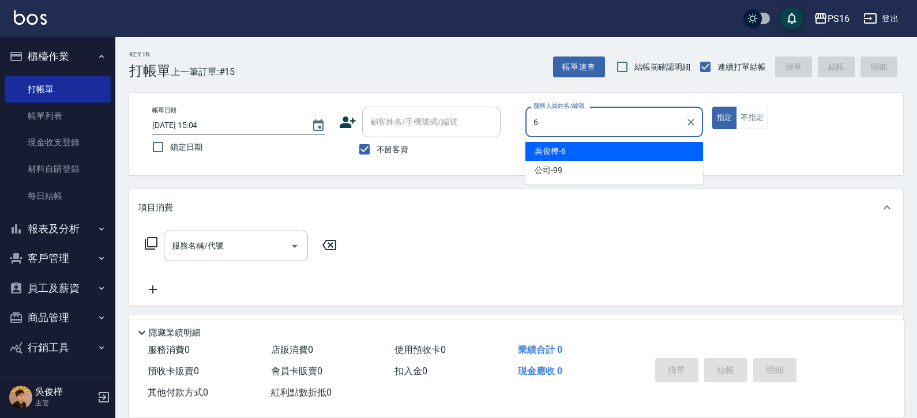
type input "[PERSON_NAME]-6"
type button "true"
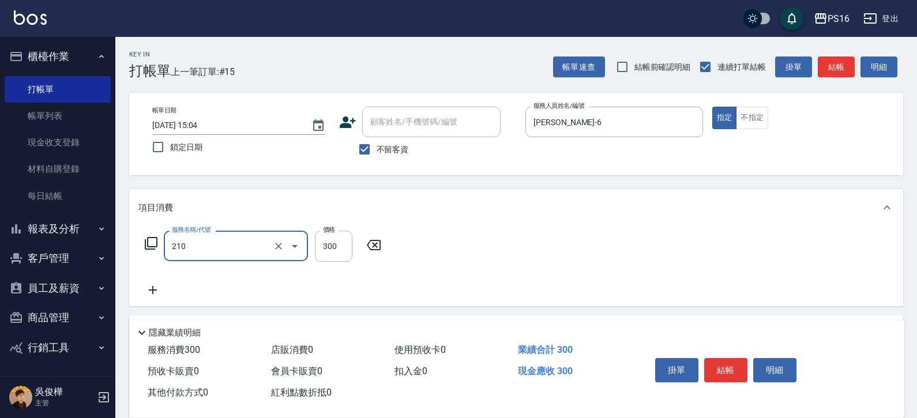
type input "[PERSON_NAME]洗髮精(210)"
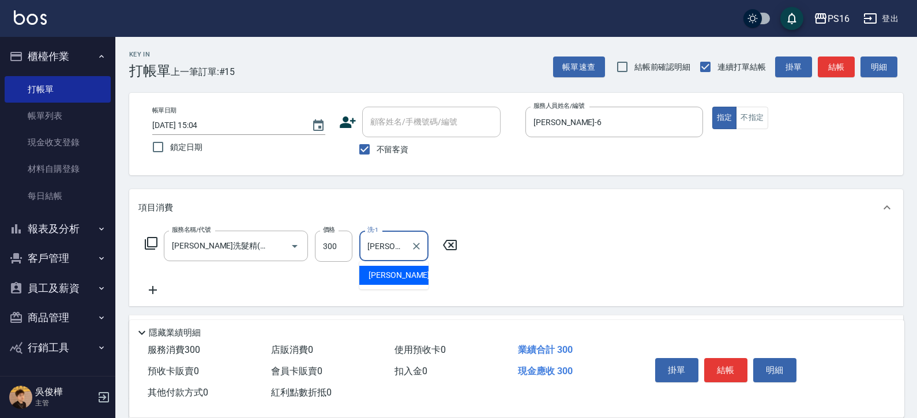
type input "[PERSON_NAME]-28"
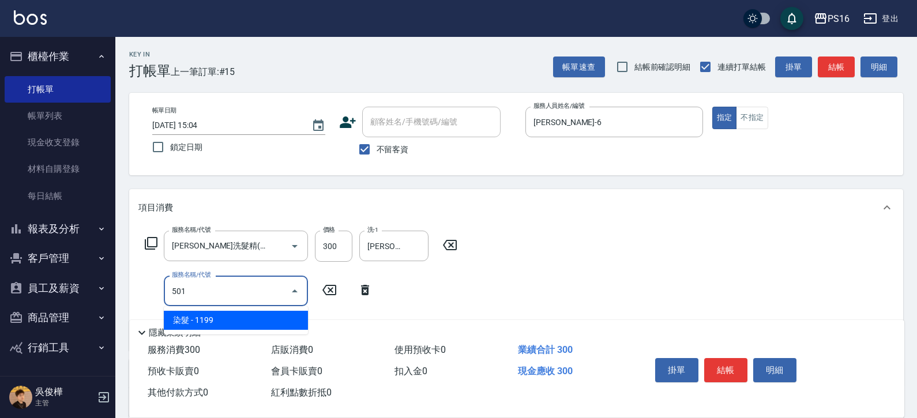
type input "染髮(501)"
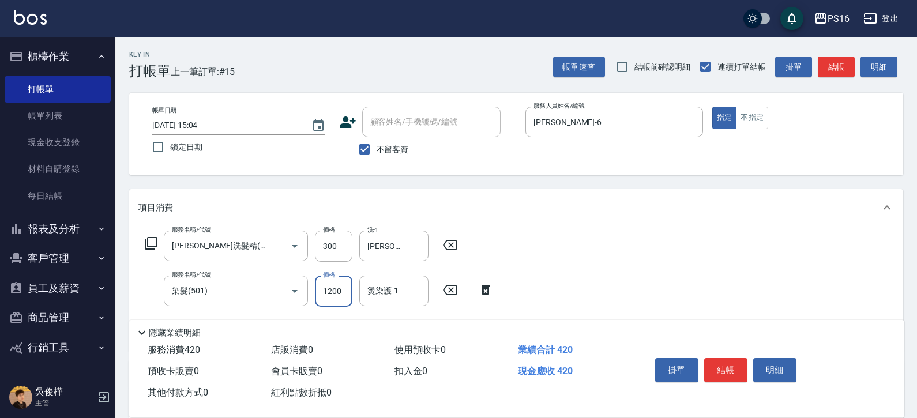
type input "1200"
type input "吳梅倩-28"
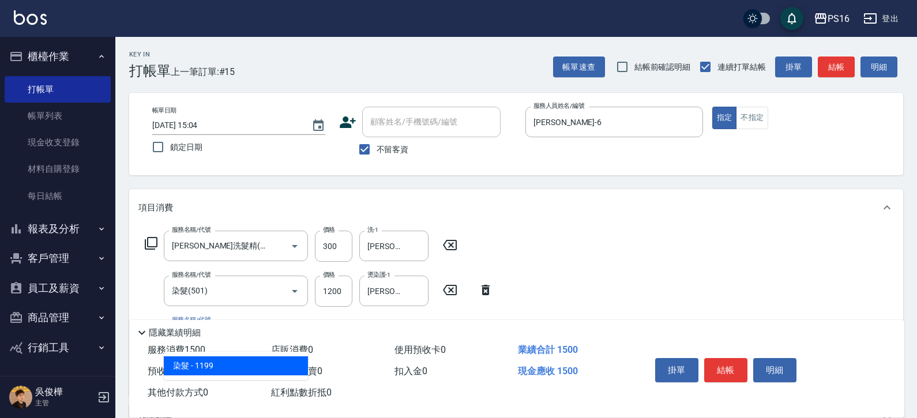
type input "染髮(501)"
type input "1200"
type input "吳梅倩-28"
type input "挑染5束399(502)"
type input "500"
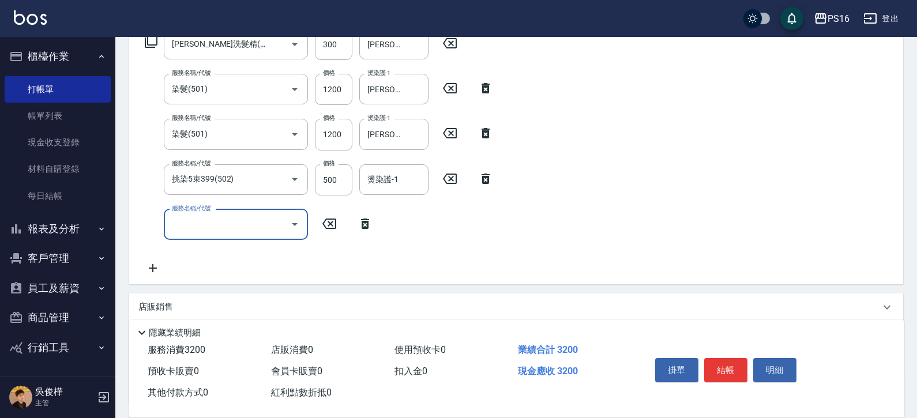
scroll to position [200, 0]
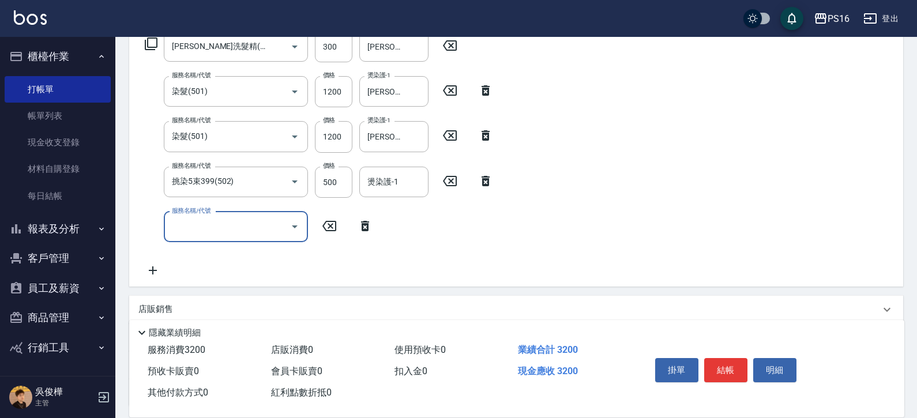
drag, startPoint x: 400, startPoint y: 194, endPoint x: 430, endPoint y: 182, distance: 31.8
click at [400, 194] on div "燙染護-1" at bounding box center [393, 182] width 69 height 31
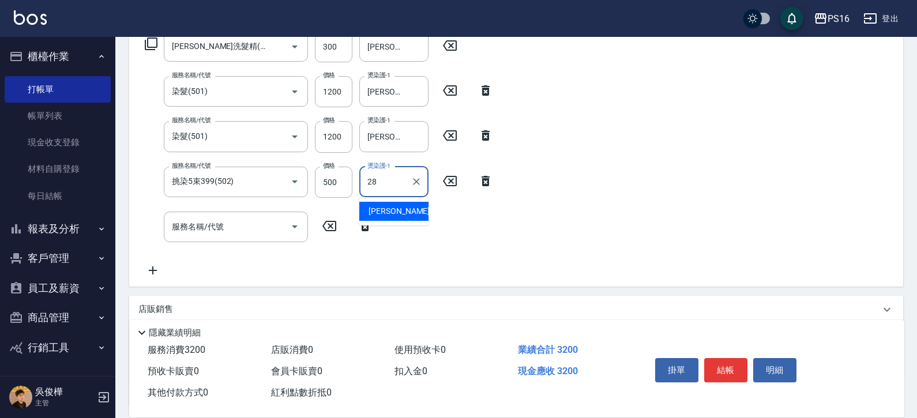
type input "吳梅倩-28"
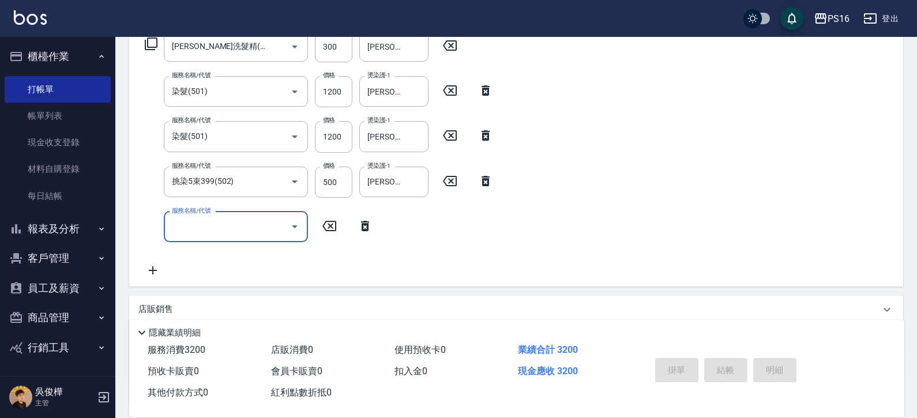
type input "6"
type input "2025/08/10 20:58"
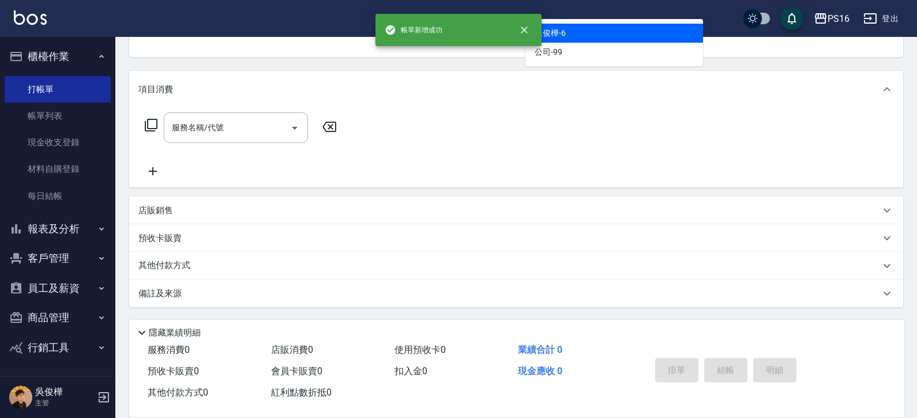
scroll to position [112, 0]
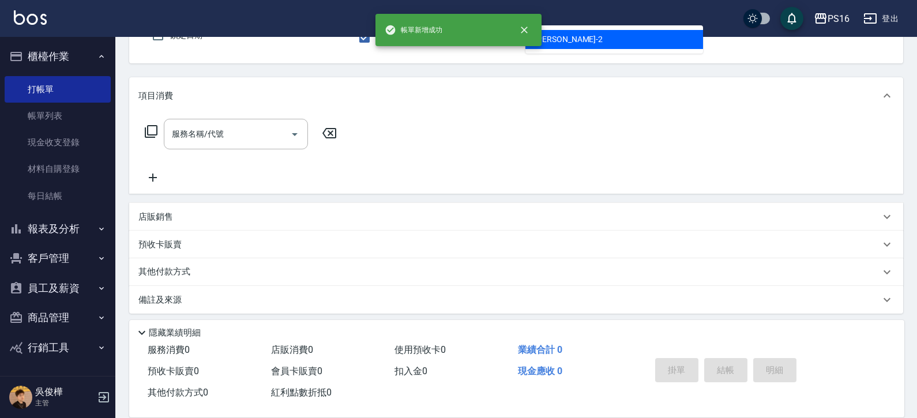
type input "張華涵-2"
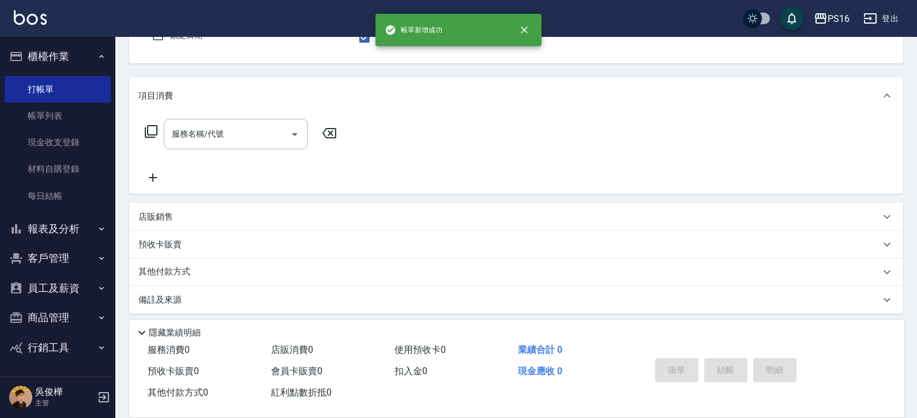
scroll to position [107, 0]
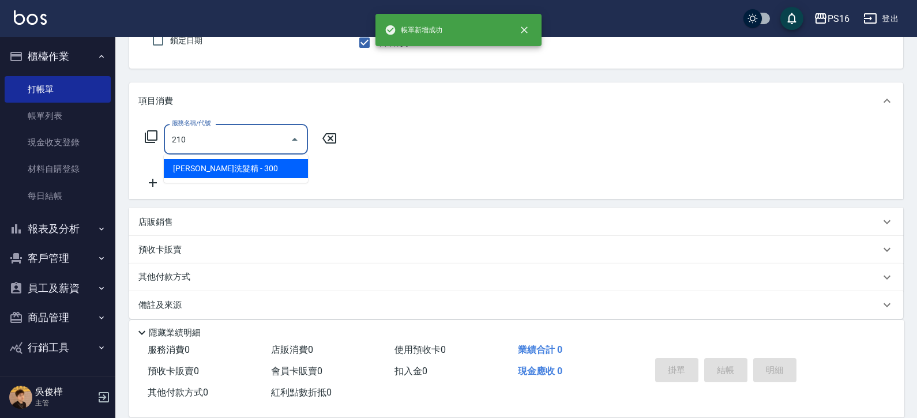
type input "歐娜洗髮精(210)"
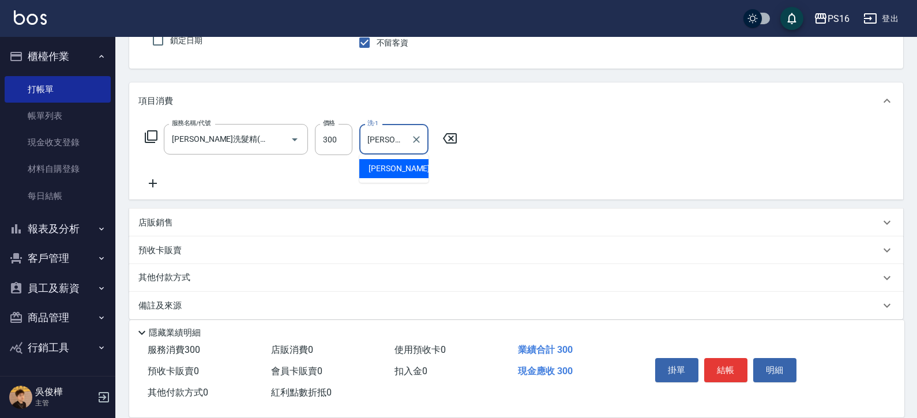
type input "張華涵-2"
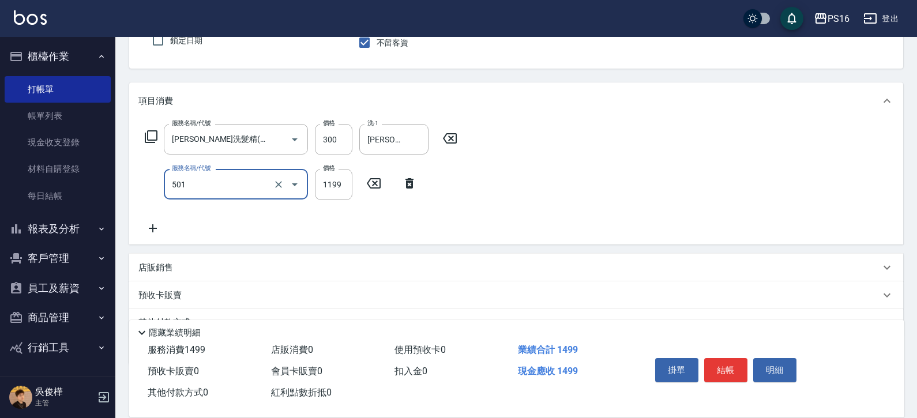
type input "染髮(501)"
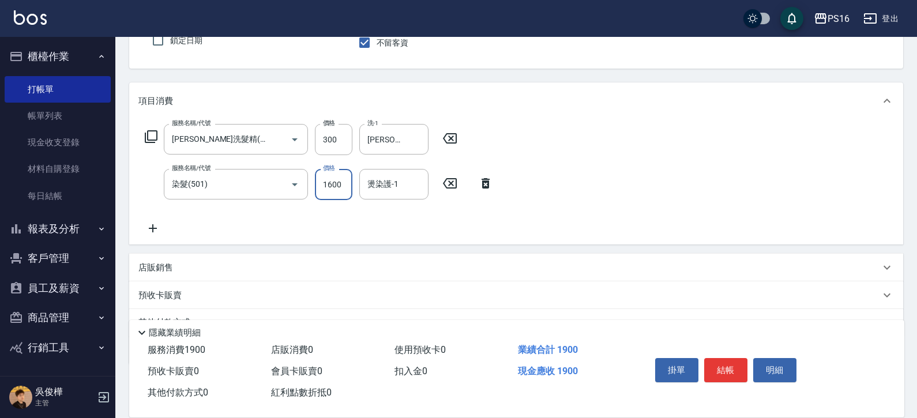
type input "1600"
type input "張華涵-2"
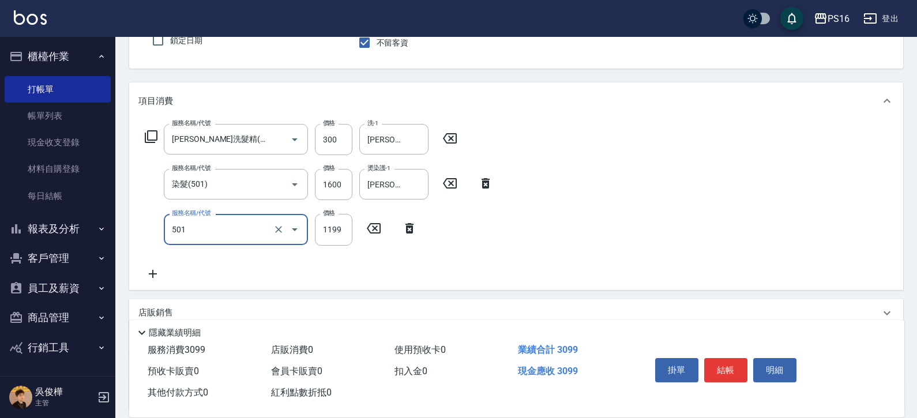
type input "染髮(501)"
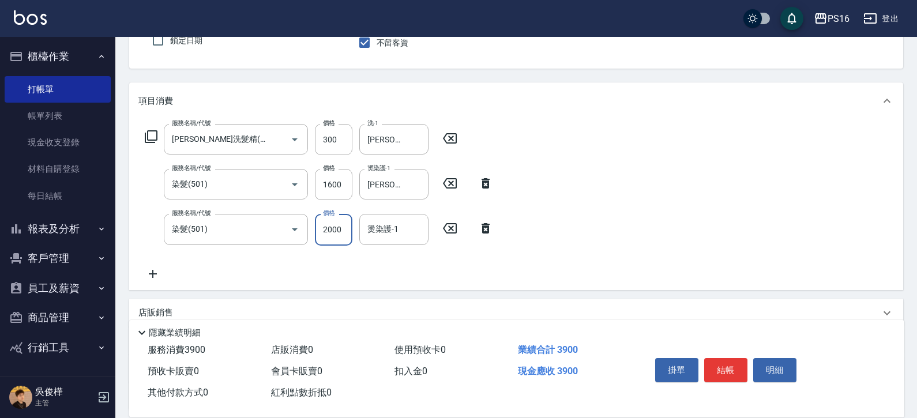
type input "2000"
type input "張華涵-2"
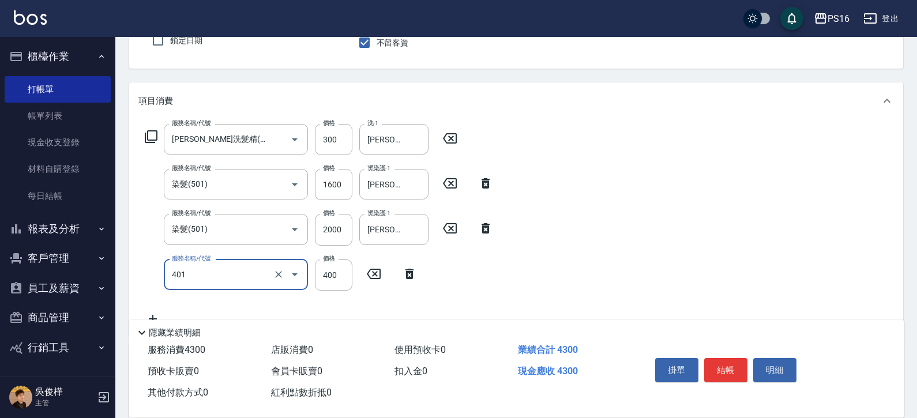
type input "剪髮(401)"
type input "300"
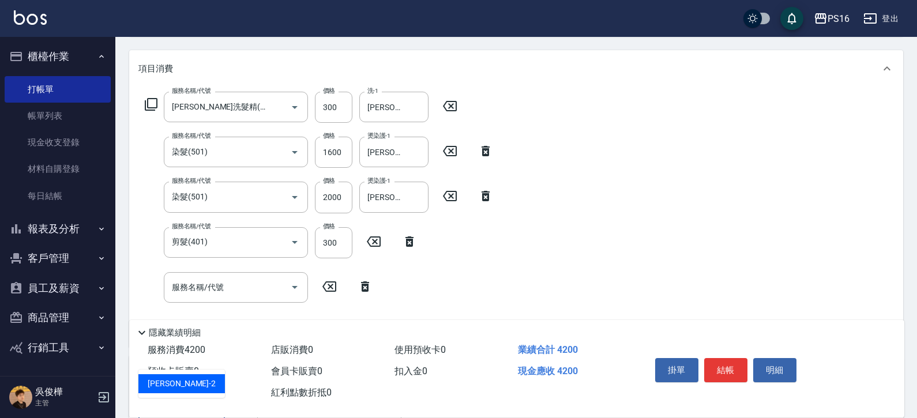
type input "張華涵-2"
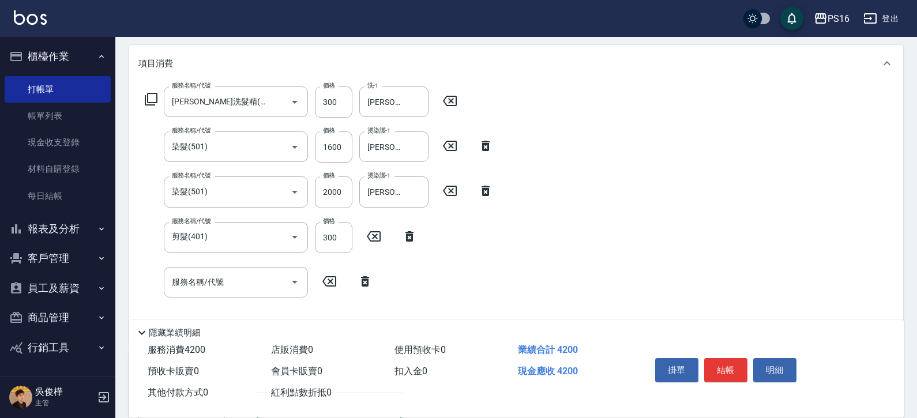
type input "輝"
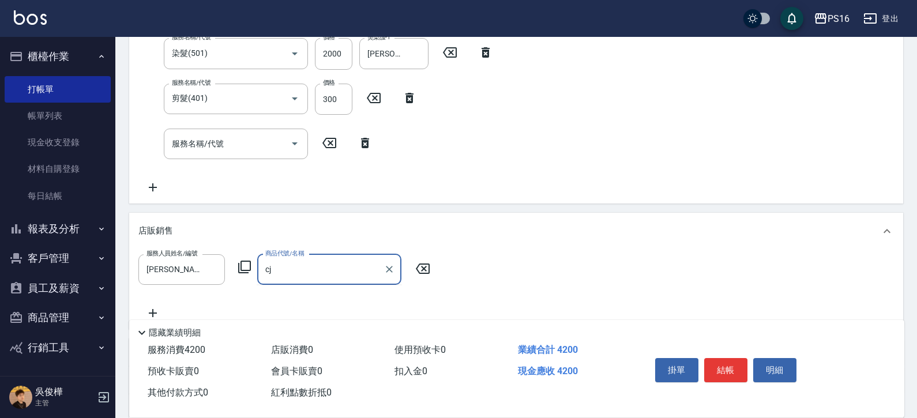
type input "c"
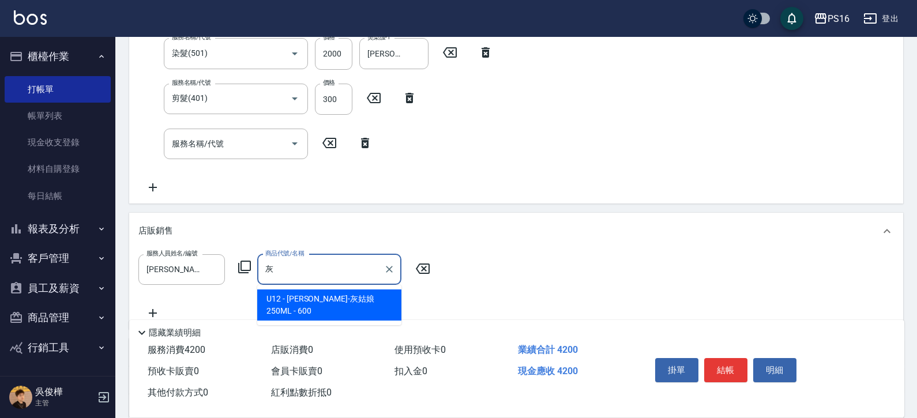
type input "[PERSON_NAME]-灰姑娘250ML"
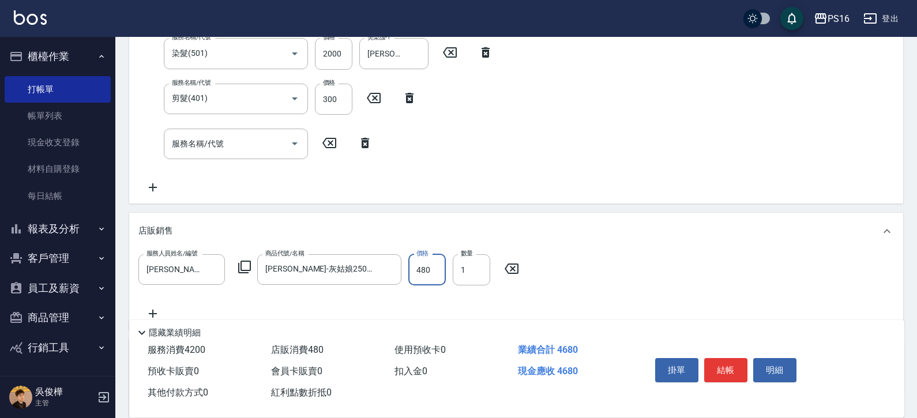
type input "480"
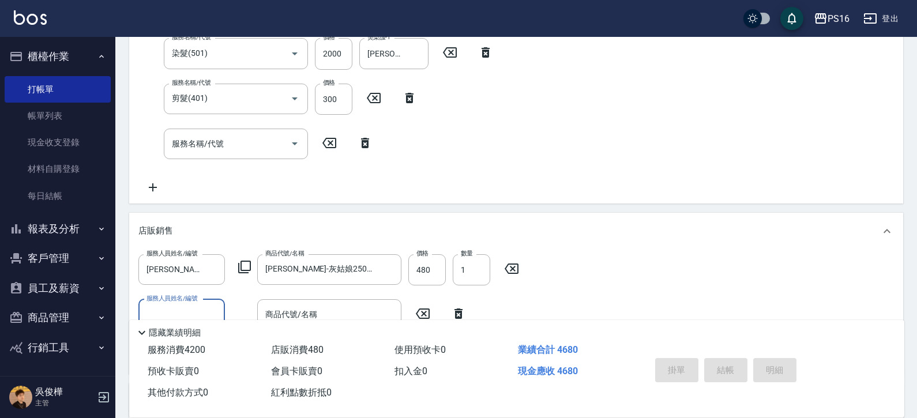
scroll to position [0, 0]
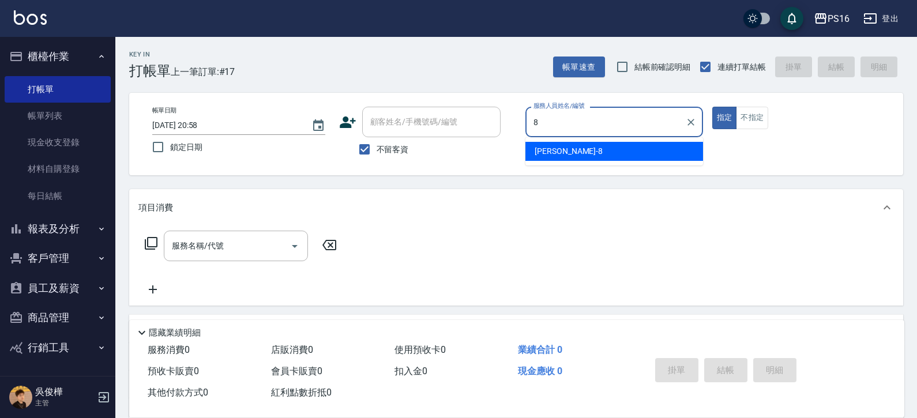
type input "簡君文-8"
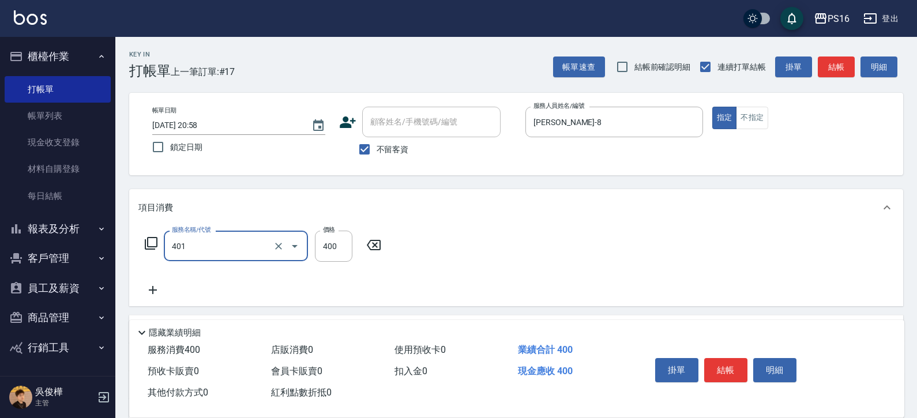
type input "剪髮(401)"
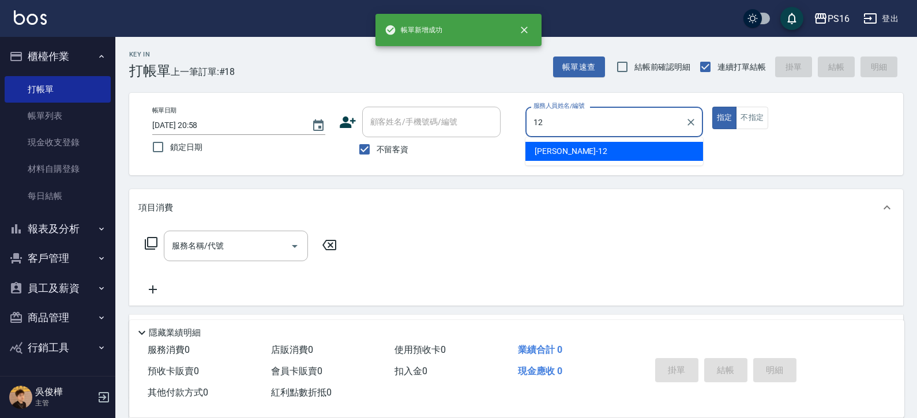
type input "林俞萱-12"
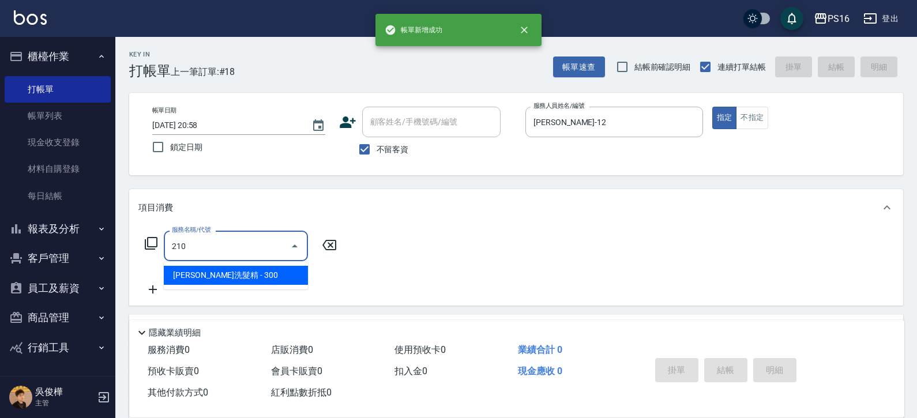
type input "歐娜洗髮精(210)"
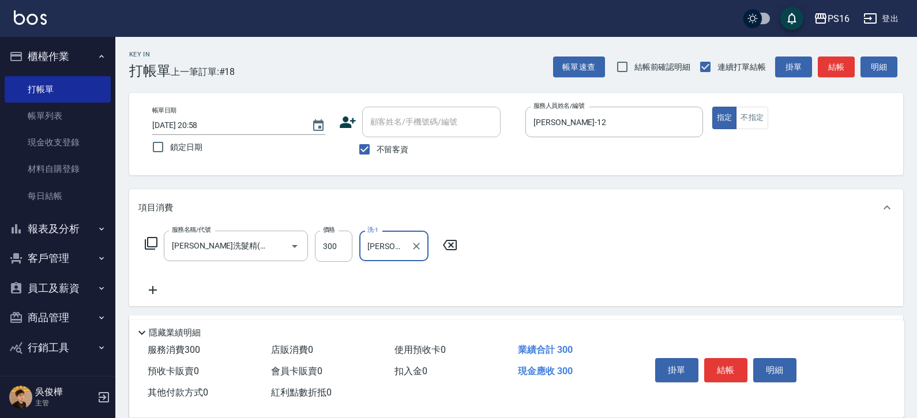
type input "林俞萱-12"
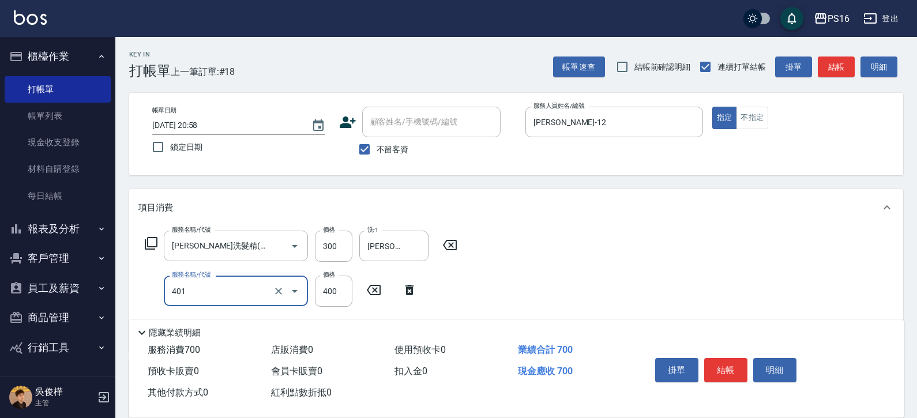
type input "剪髮(401)"
type input "300"
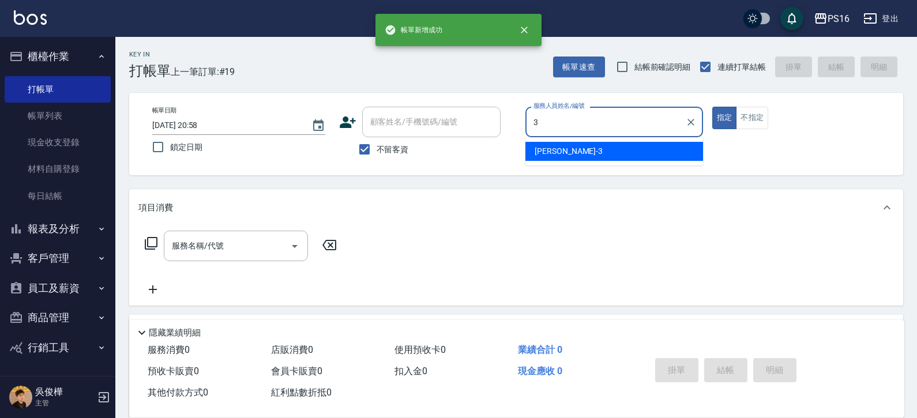
type input "簡伃伶-3"
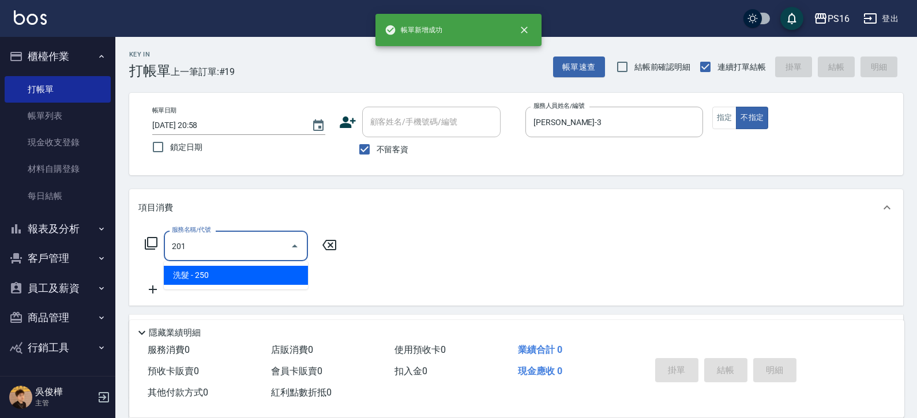
type input "洗髮(201)"
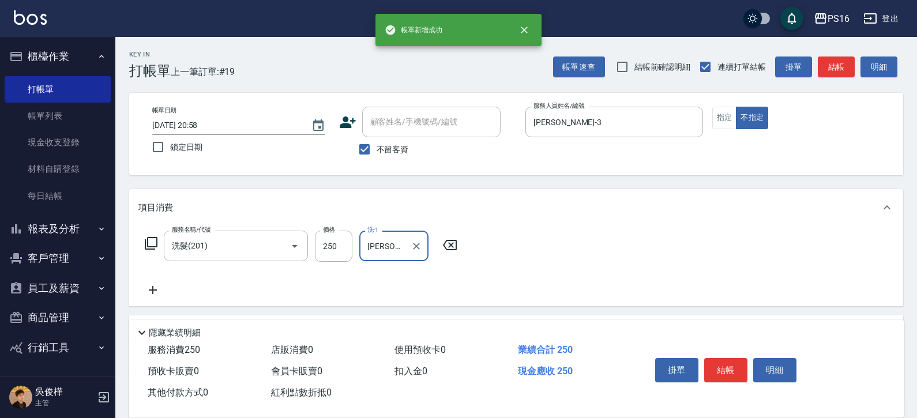
type input "黃姿庭-20"
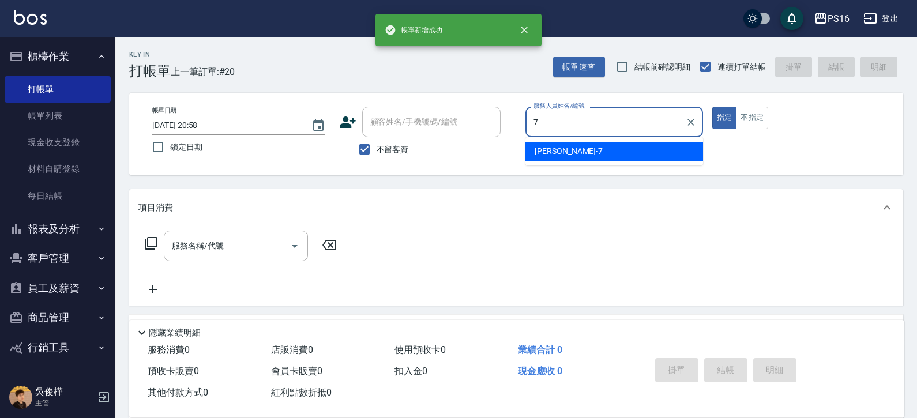
type input "張惠娟-7"
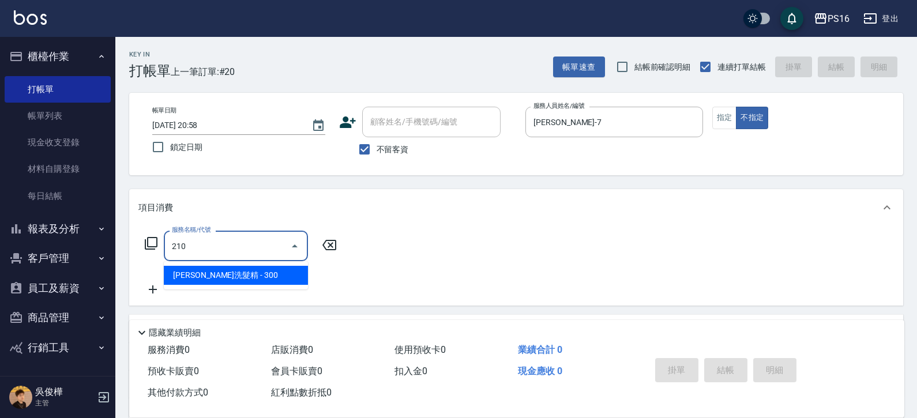
type input "歐娜洗髮精(210)"
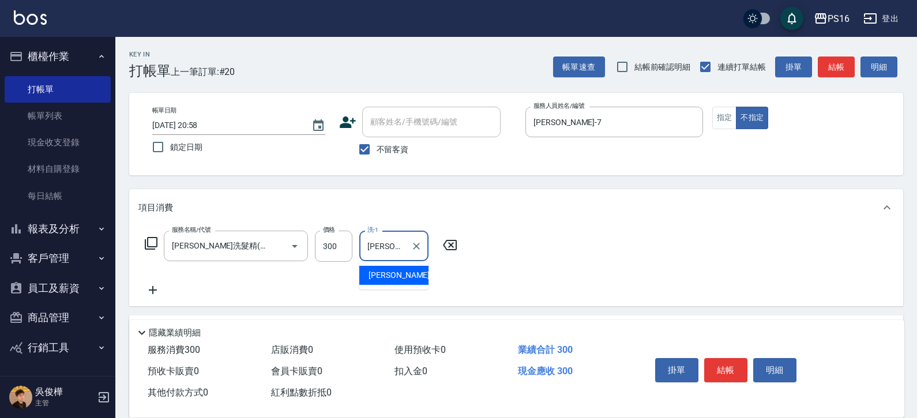
type input "林裕芳-21"
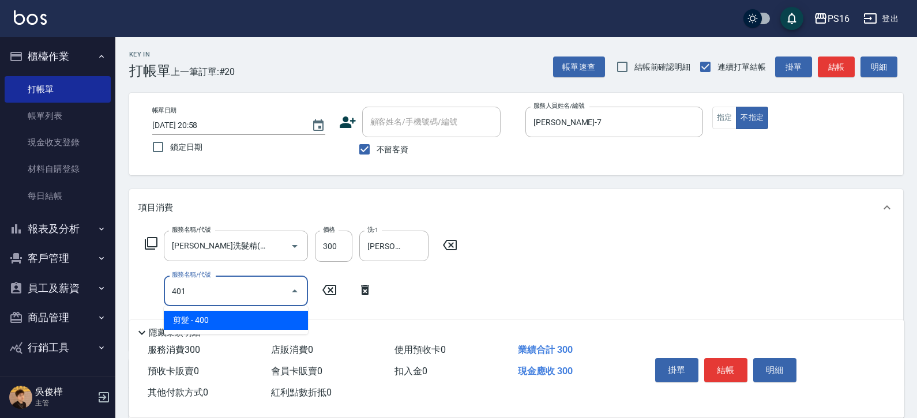
type input "剪髮(401)"
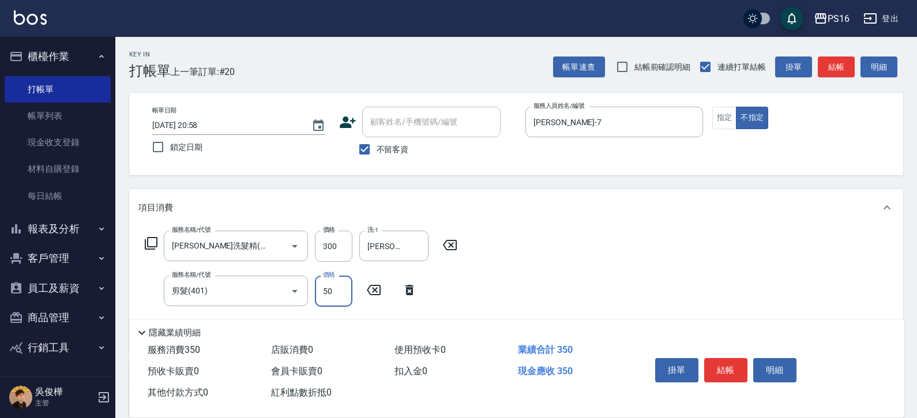
type input "50"
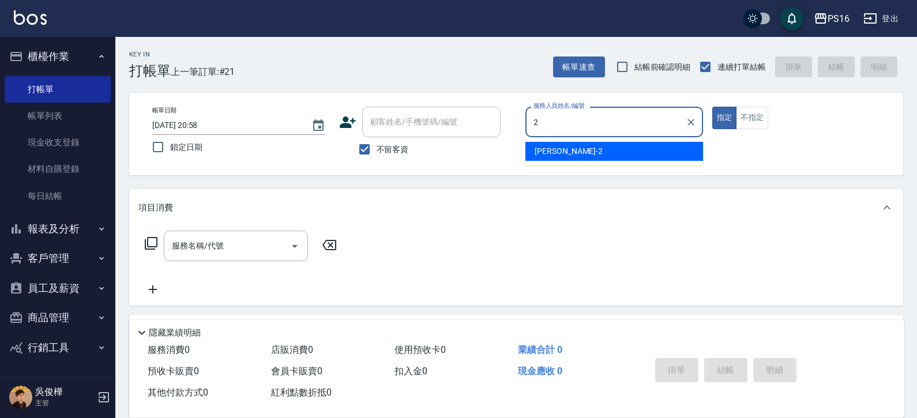
type input "張華涵-2"
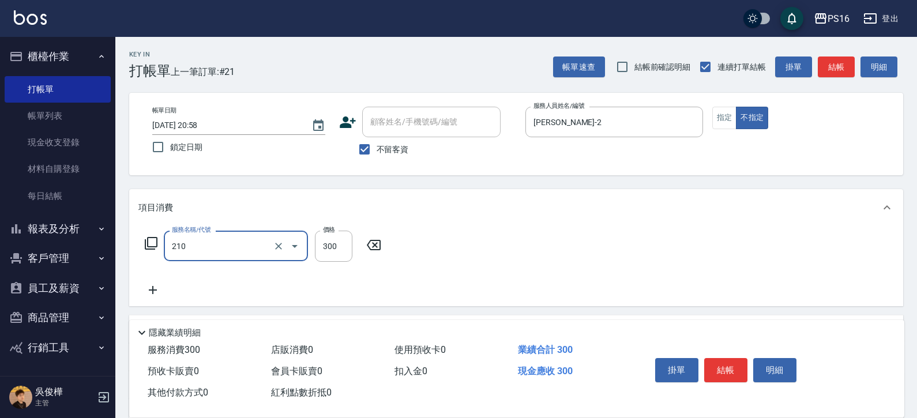
type input "歐娜洗髮精(210)"
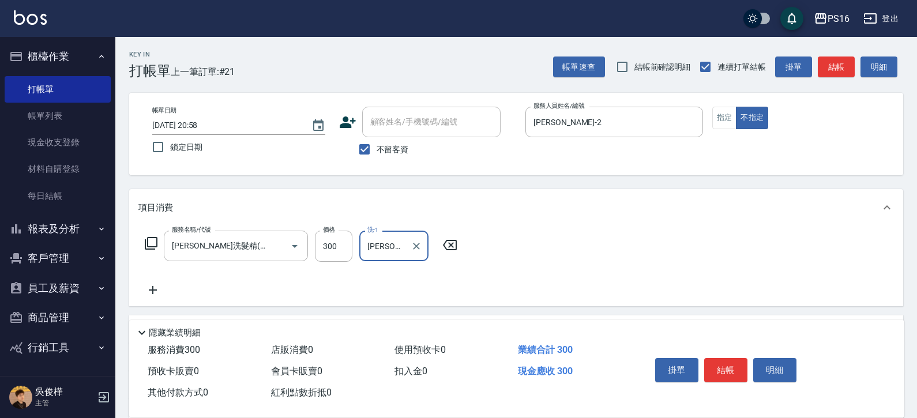
type input "黃姿庭-20"
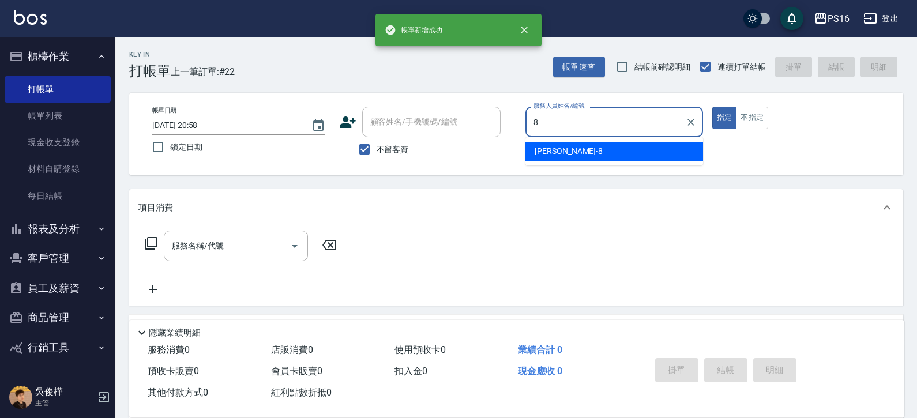
type input "簡君文-8"
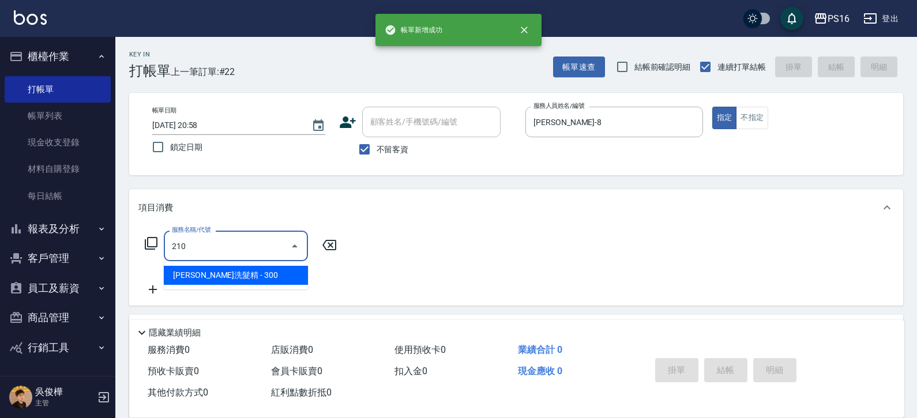
type input "歐娜洗髮精(210)"
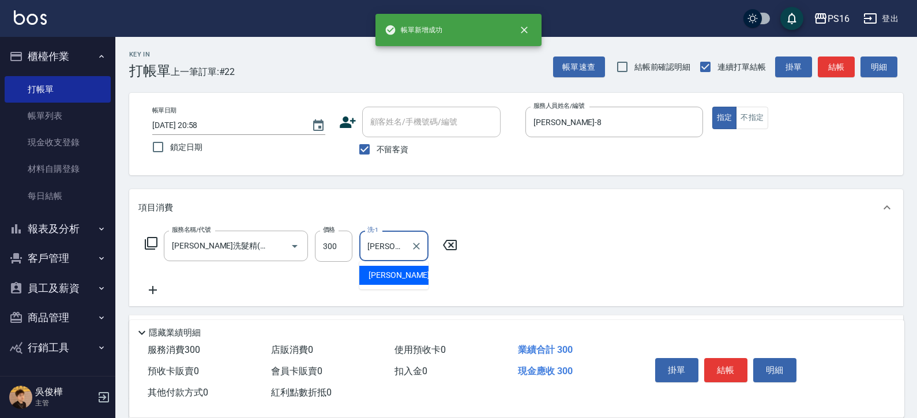
type input "程孜揚-24"
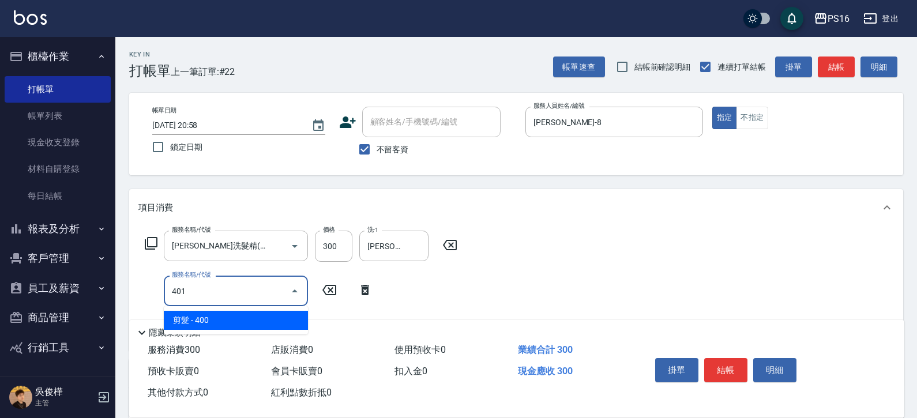
type input "剪髮(401)"
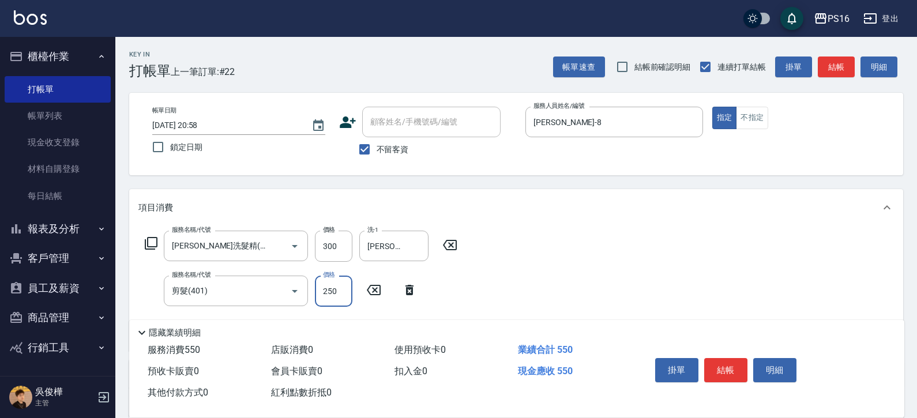
type input "250"
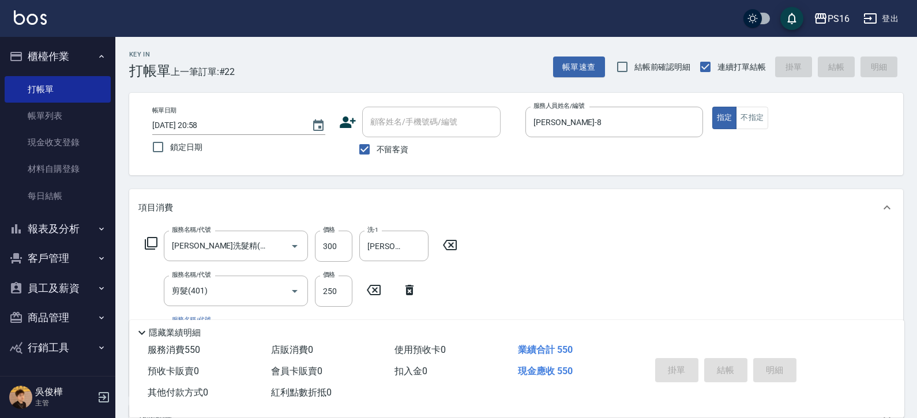
type input "2025/08/10 20:59"
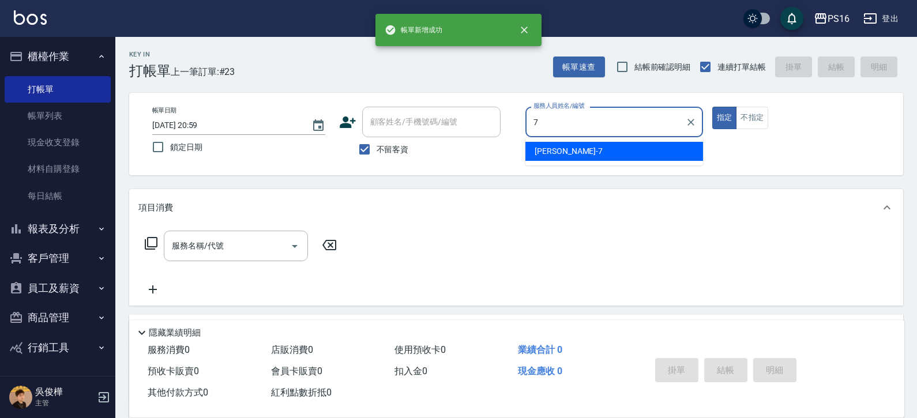
type input "張惠娟-7"
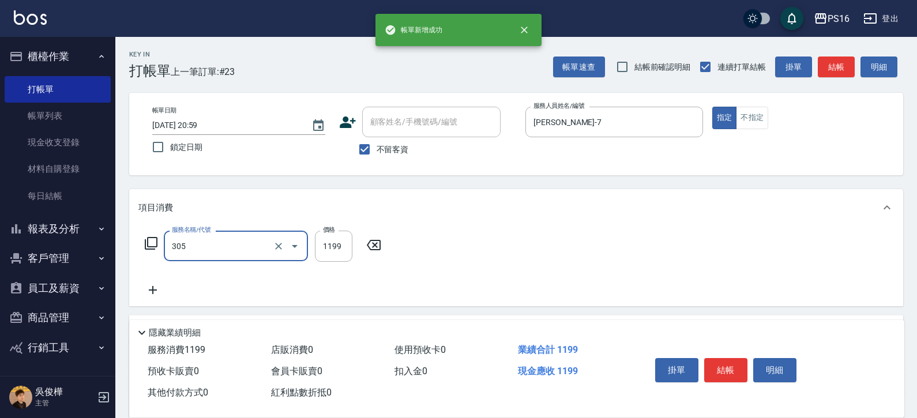
type input "燙髮(活動)(305)"
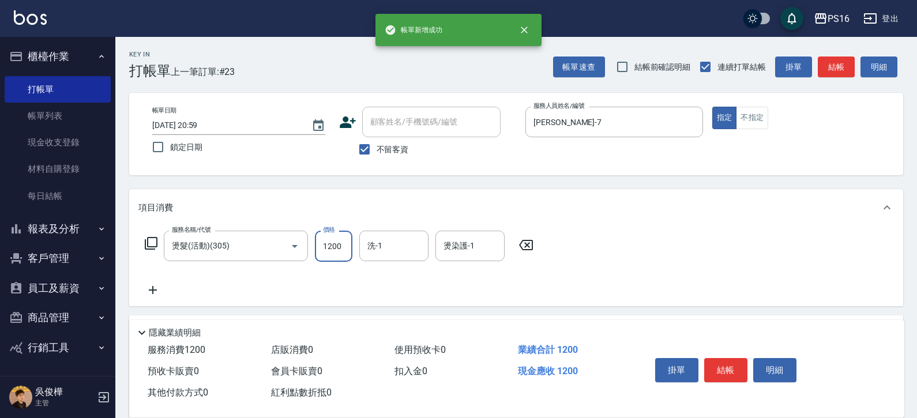
type input "1200"
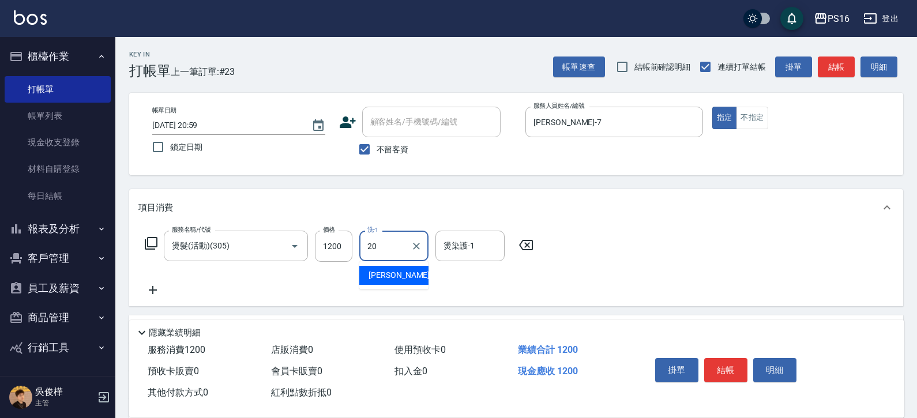
type input "黃姿庭-20"
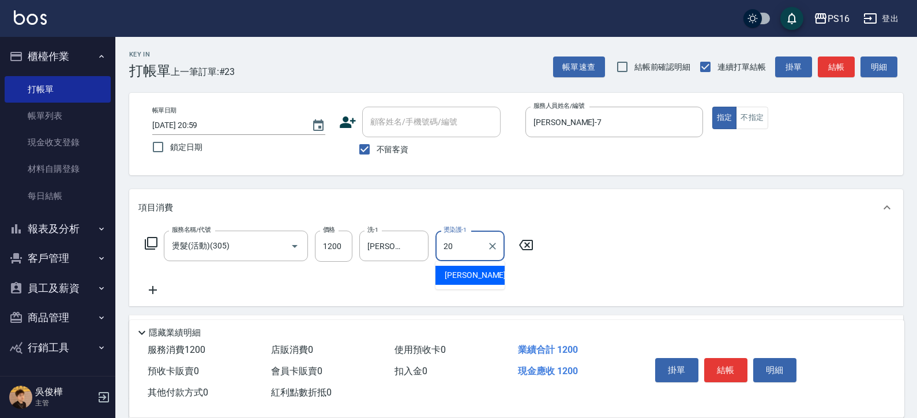
type input "黃姿庭-20"
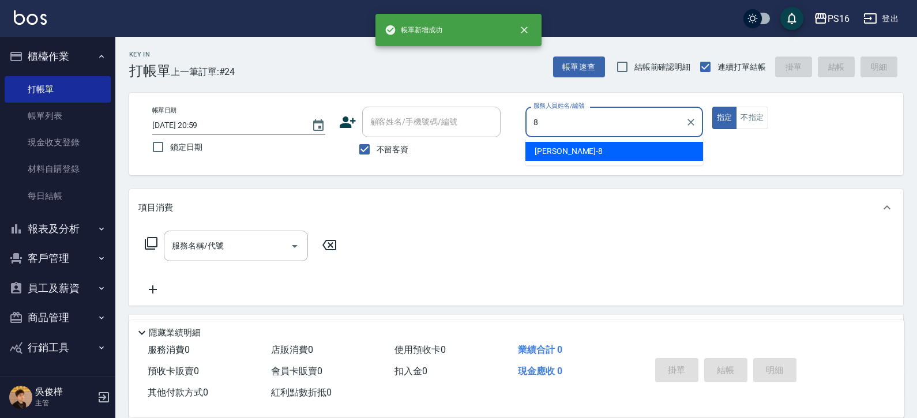
type input "簡君文-8"
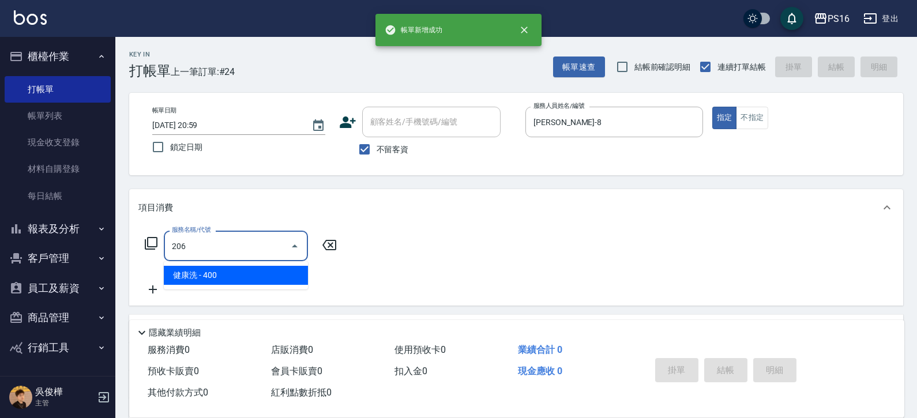
type input "健康洗(206)"
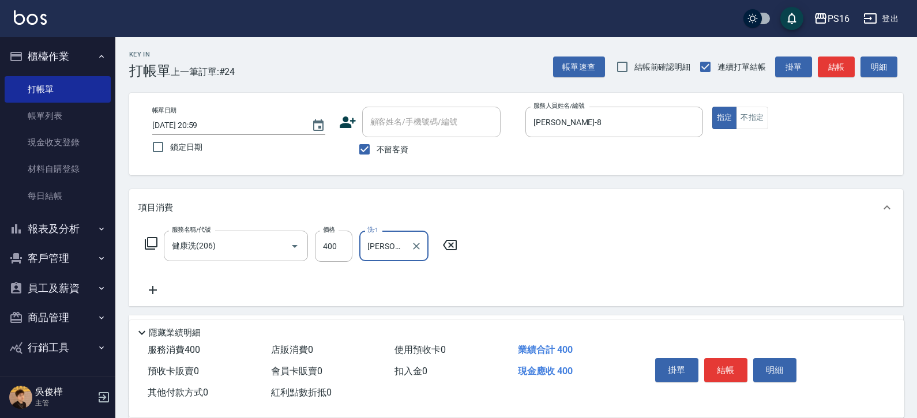
type input "程孜揚-24"
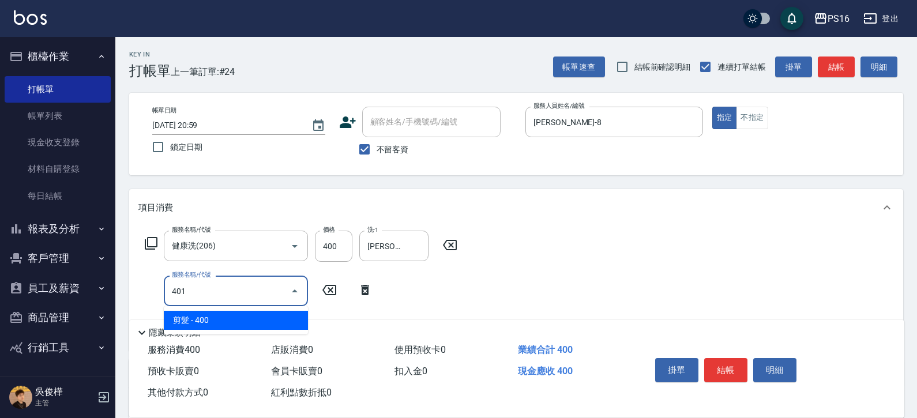
type input "剪髮(401)"
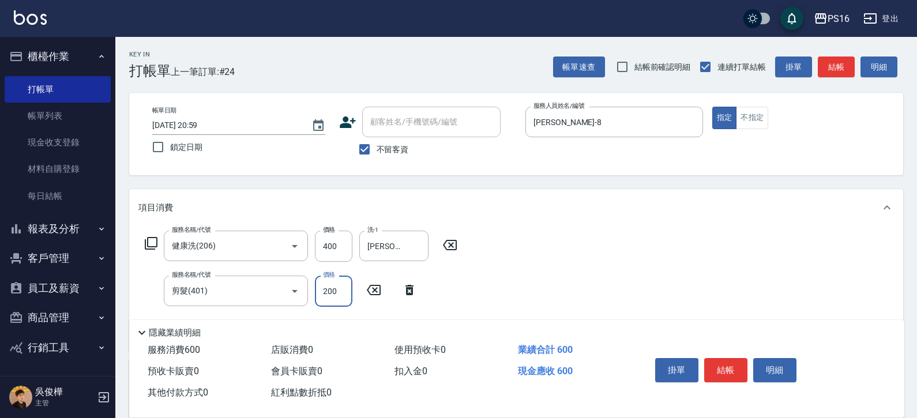
type input "200"
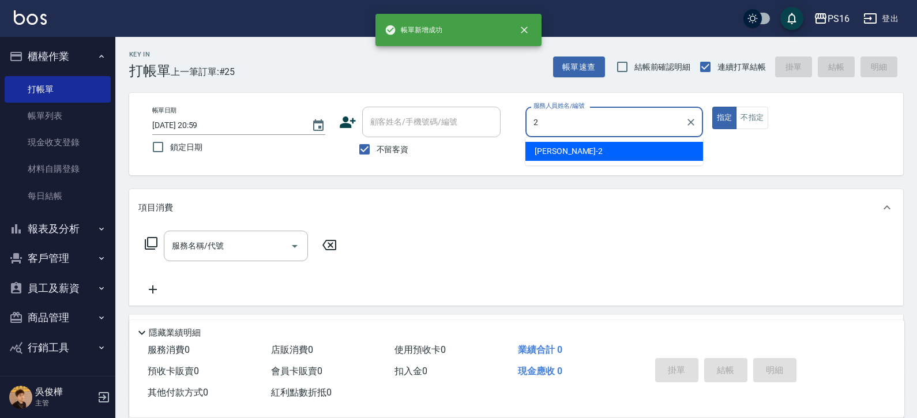
type input "張華涵-2"
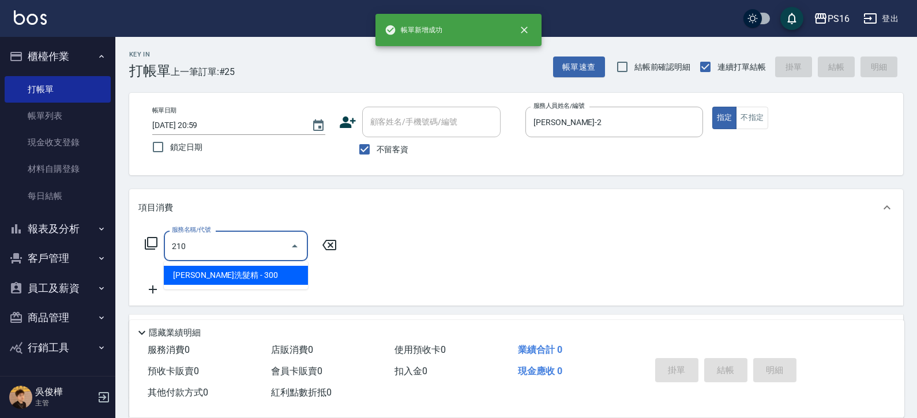
type input "歐娜洗髮精(210)"
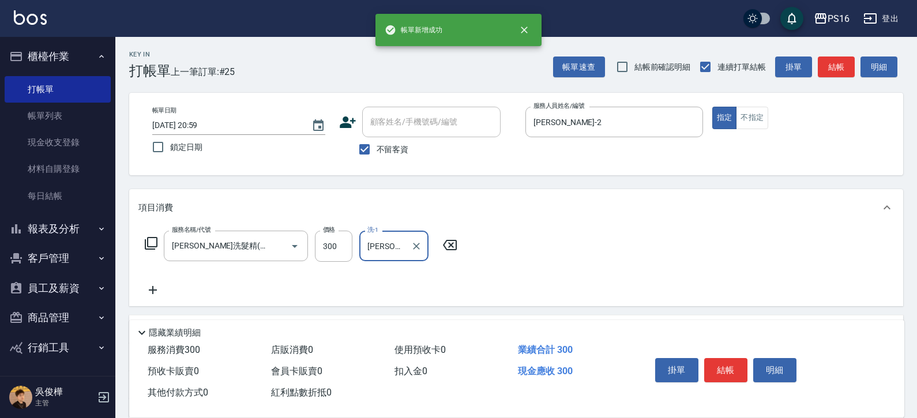
type input "林裕芳-21"
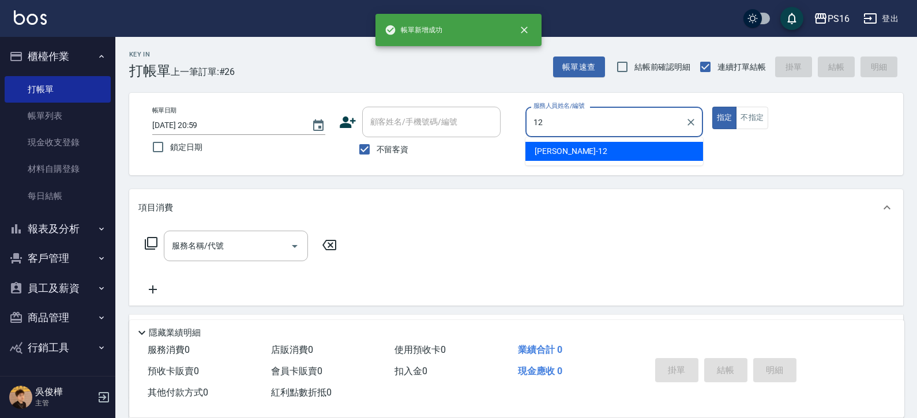
type input "林俞萱-12"
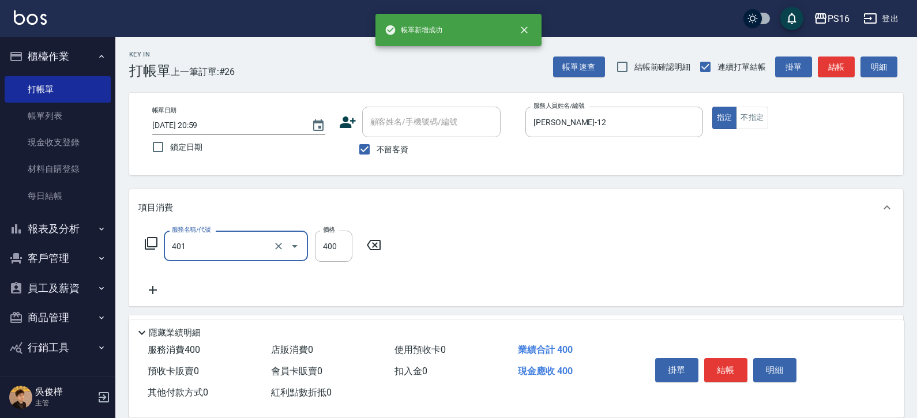
type input "剪髮(401)"
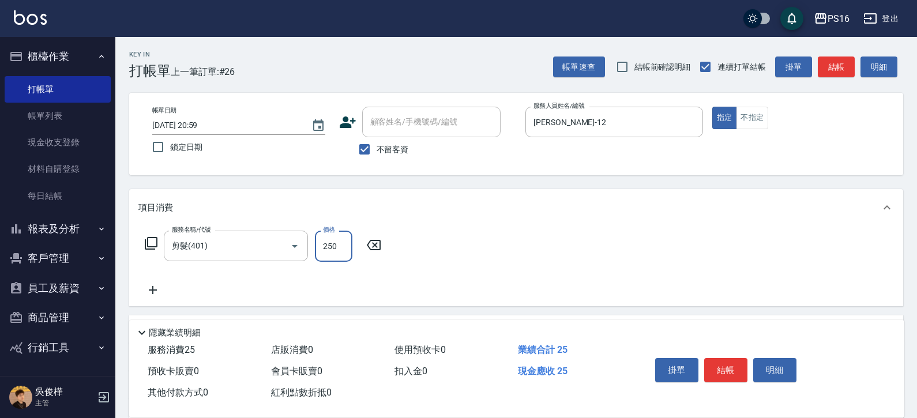
type input "250"
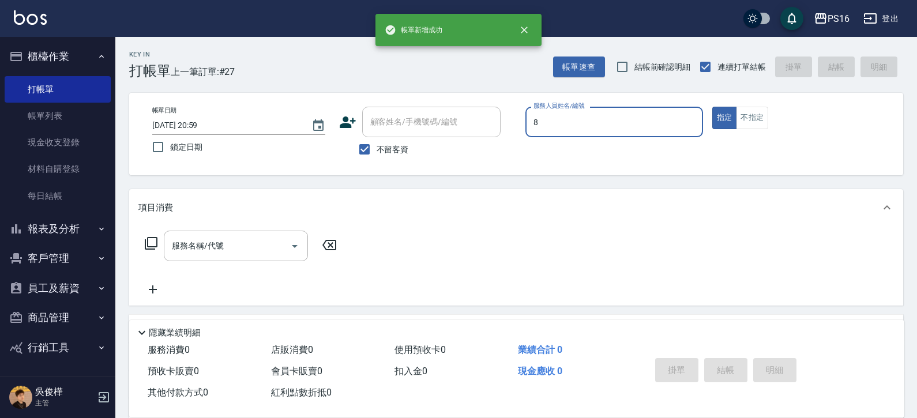
type input "簡君文-8"
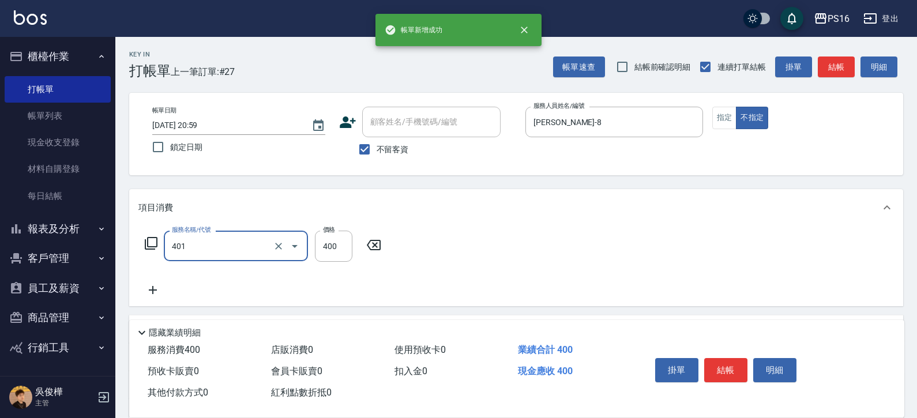
type input "剪髮(401)"
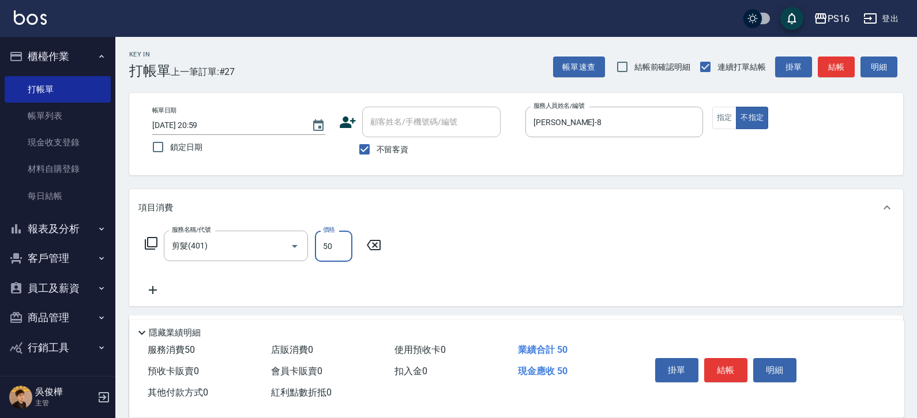
type input "50"
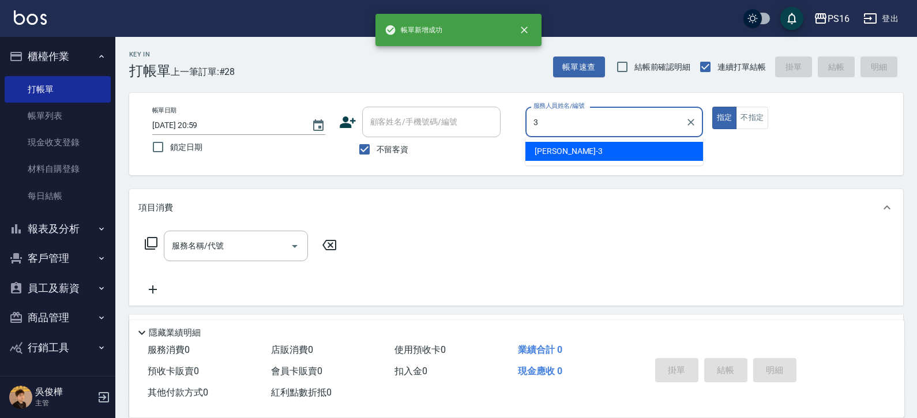
type input "簡伃伶-3"
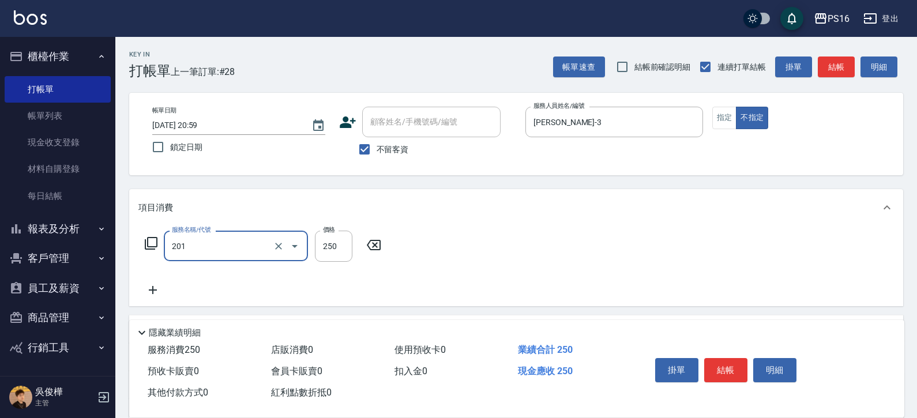
type input "洗髮(201)"
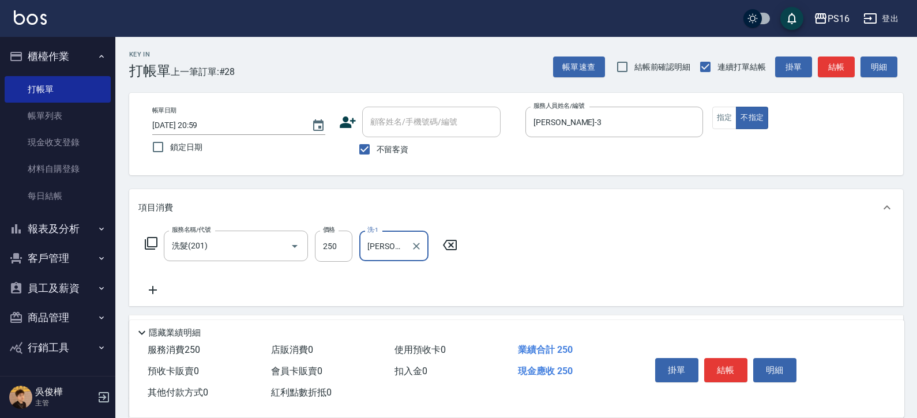
type input "林裕芳-21"
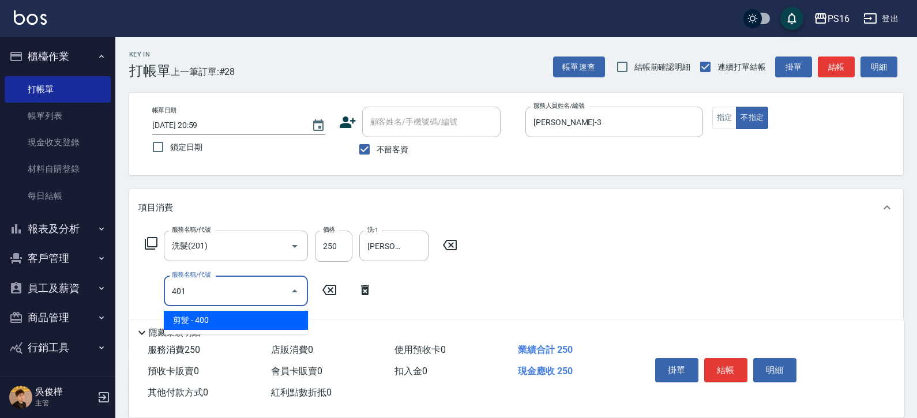
type input "剪髮(401)"
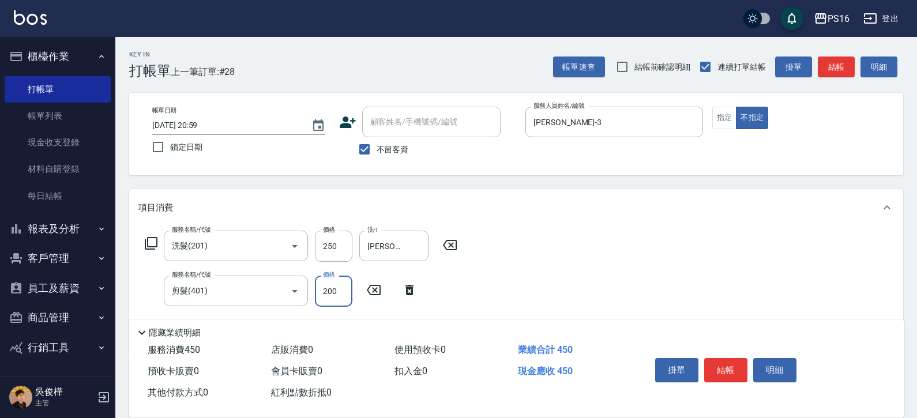
type input "200"
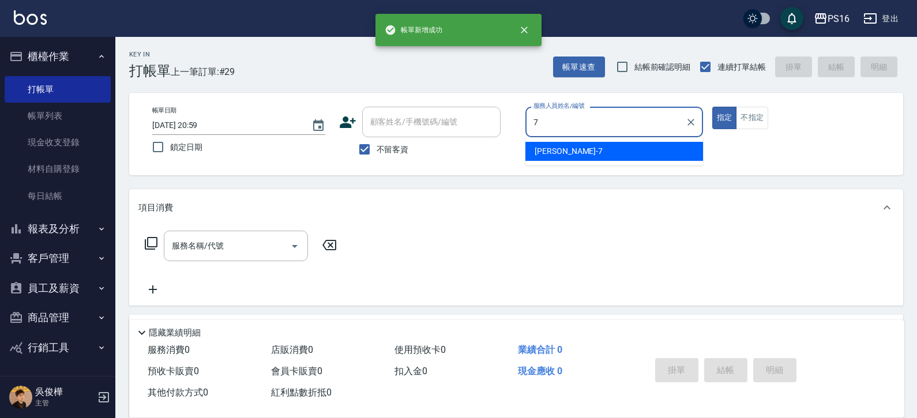
type input "張惠娟-7"
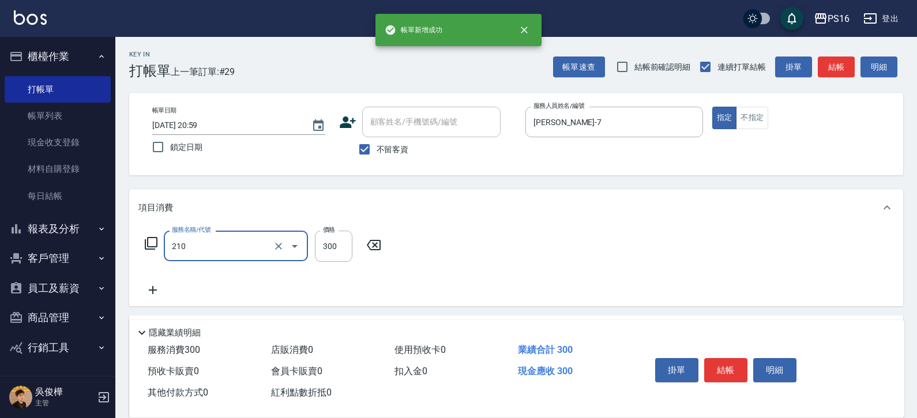
type input "歐娜洗髮精(210)"
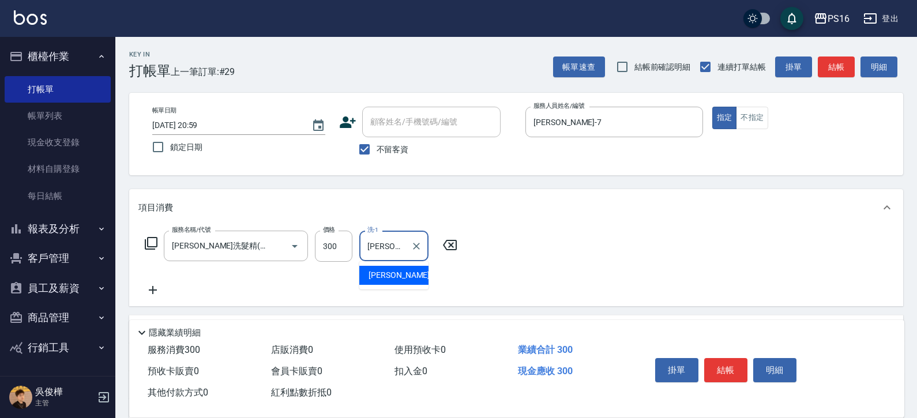
type input "黃姿庭-20"
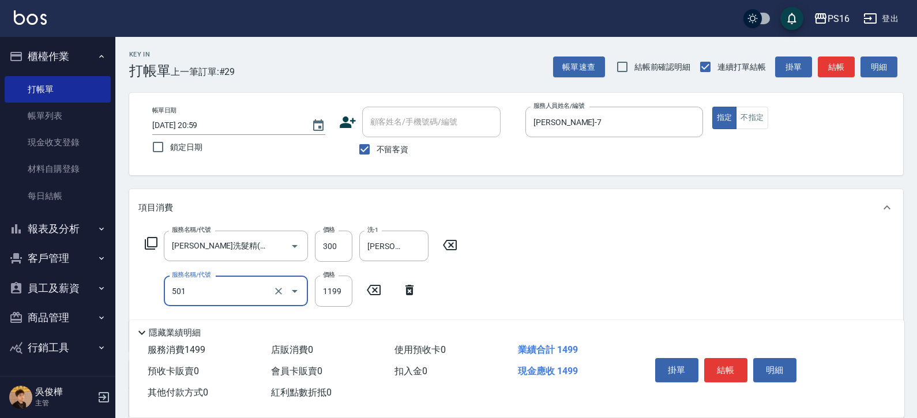
type input "染髮(501)"
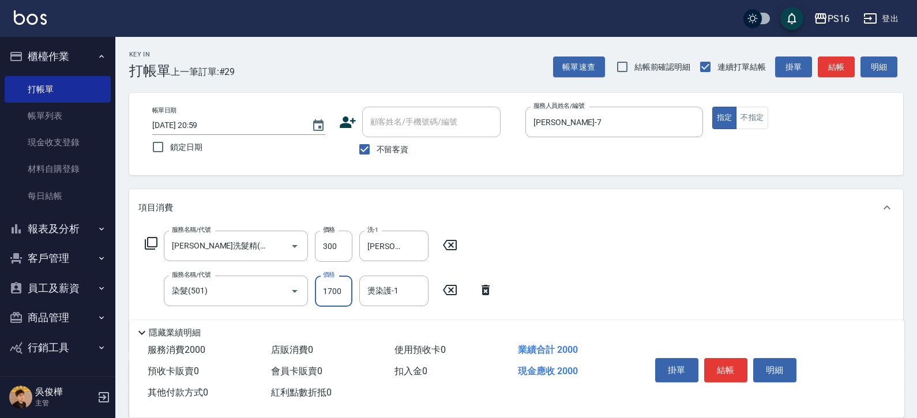
type input "1700"
type input "黃姿庭-20"
type input "水樣結構式1200(713)"
type input "840"
type input "黃姿庭-20"
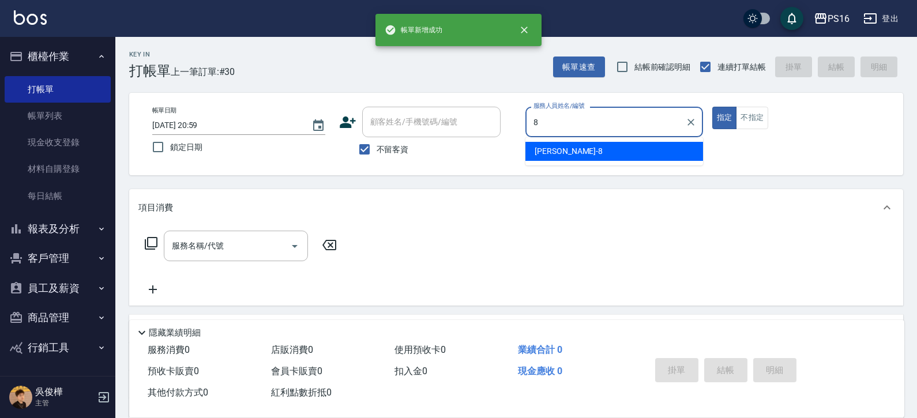
type input "簡君文-8"
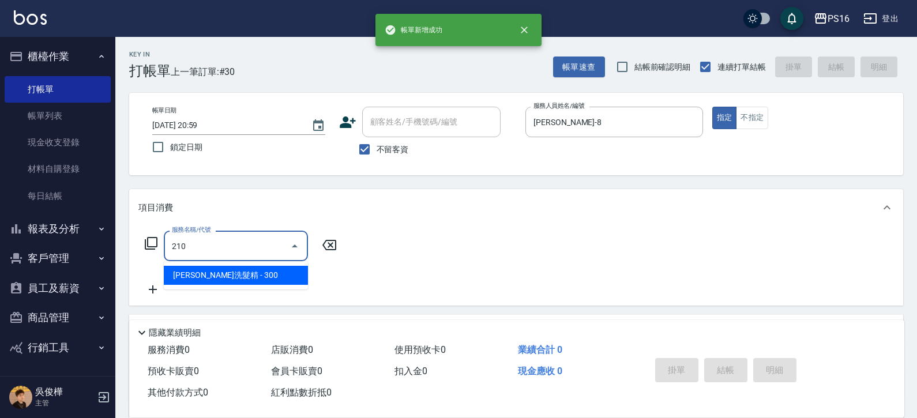
type input "歐娜洗髮精(210)"
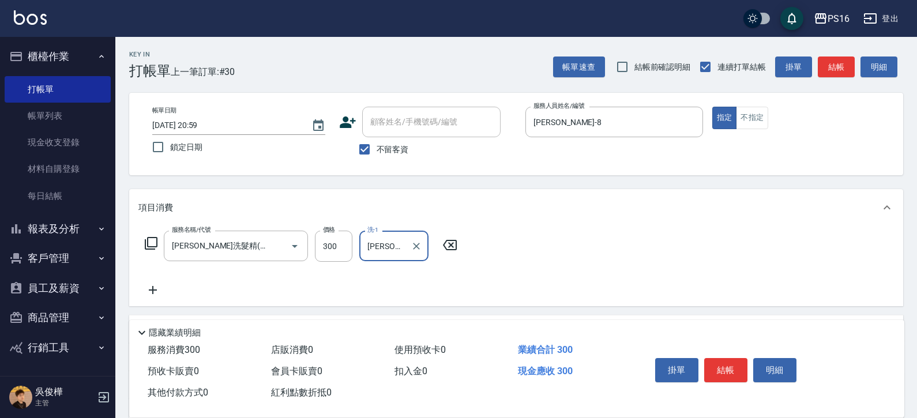
type input "簡伃伶-3"
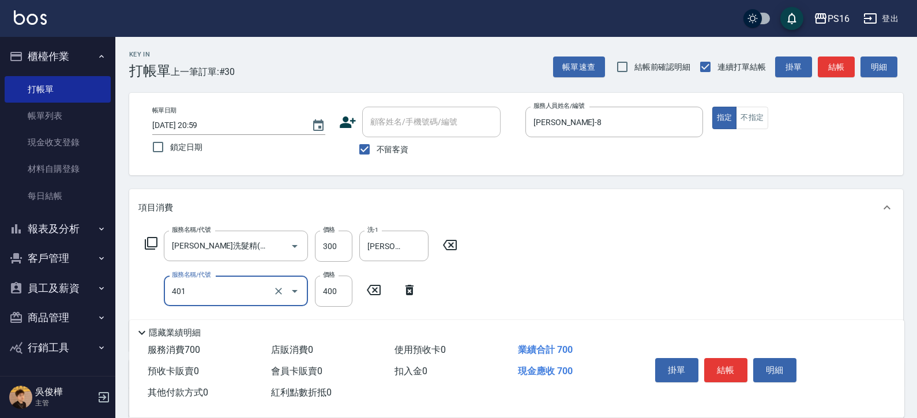
type input "剪髮(401)"
type input "250"
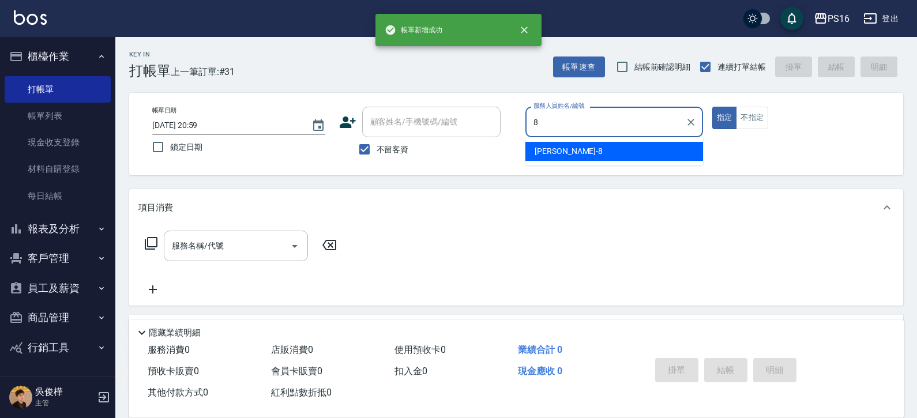
type input "簡君文-8"
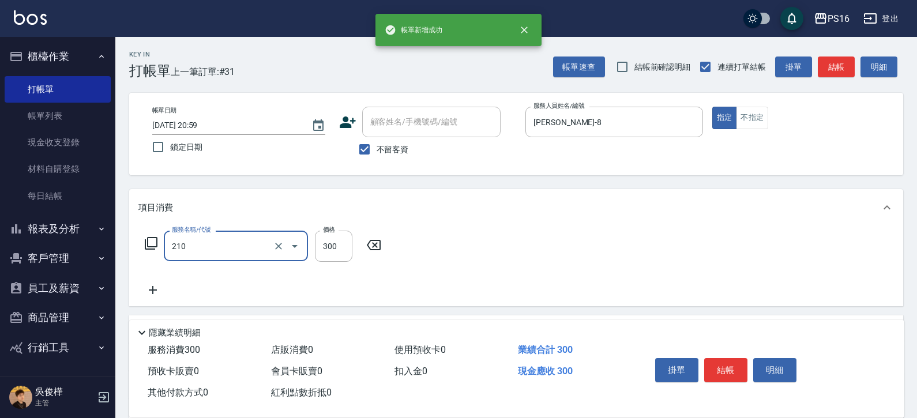
type input "歐娜洗髮精(210)"
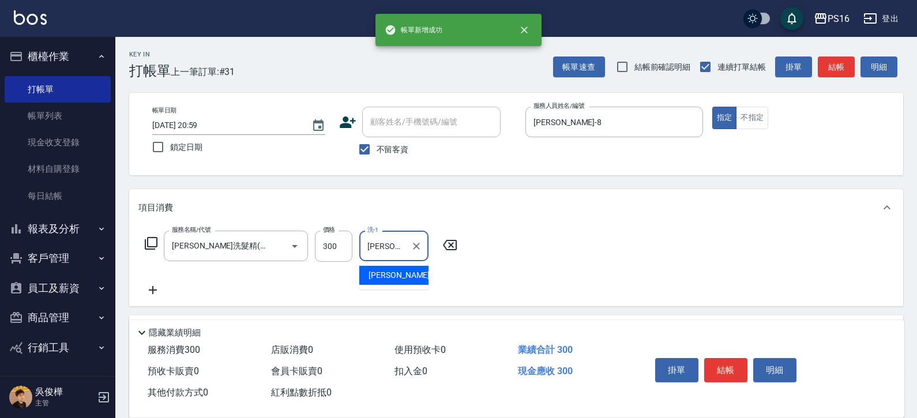
type input "林裕芳-21"
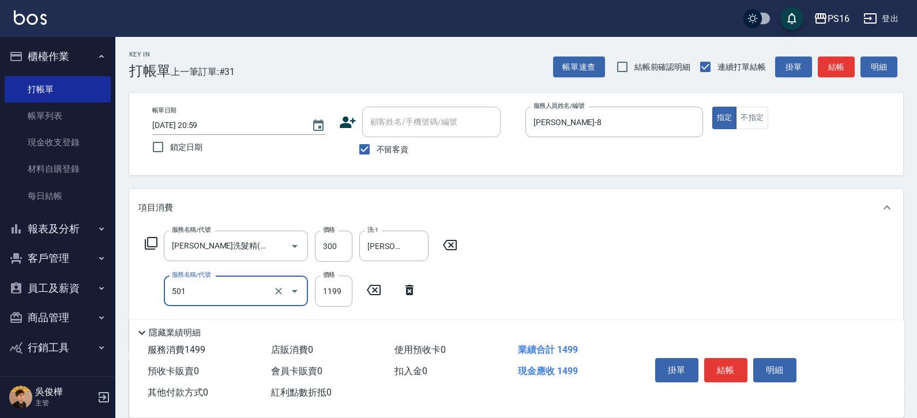
type input "染髮(501)"
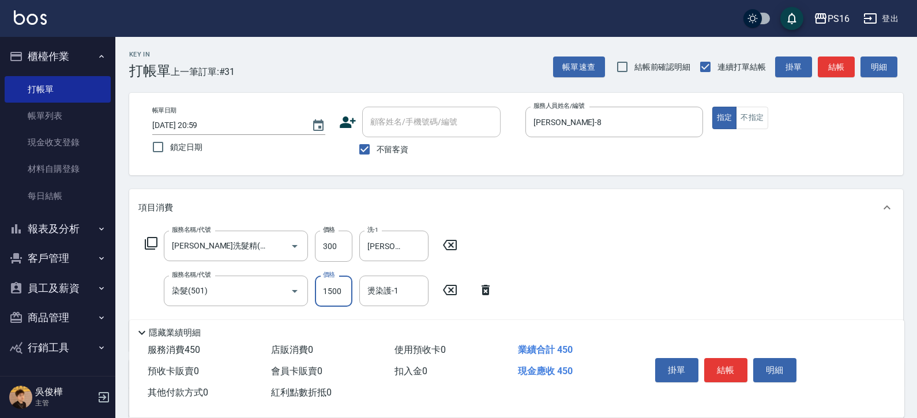
type input "1500"
type input "林裕芳-21"
type input "染髮(501)"
type input "1800"
type input "林裕芳-21"
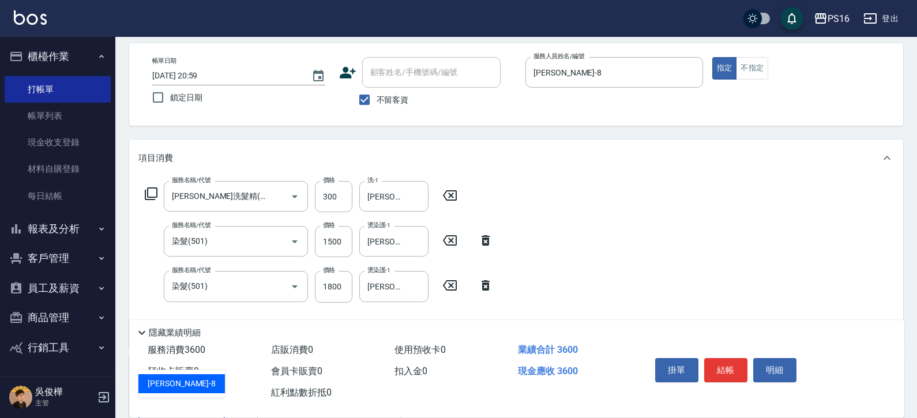
type input "簡君文-8"
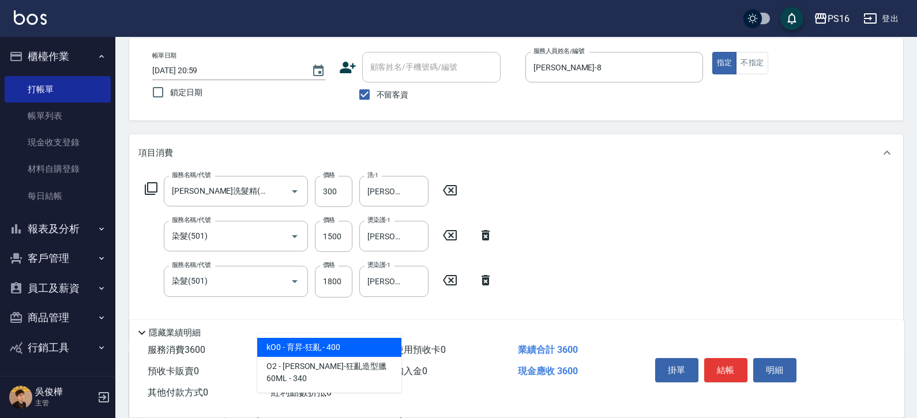
type input "育昇-狂亂"
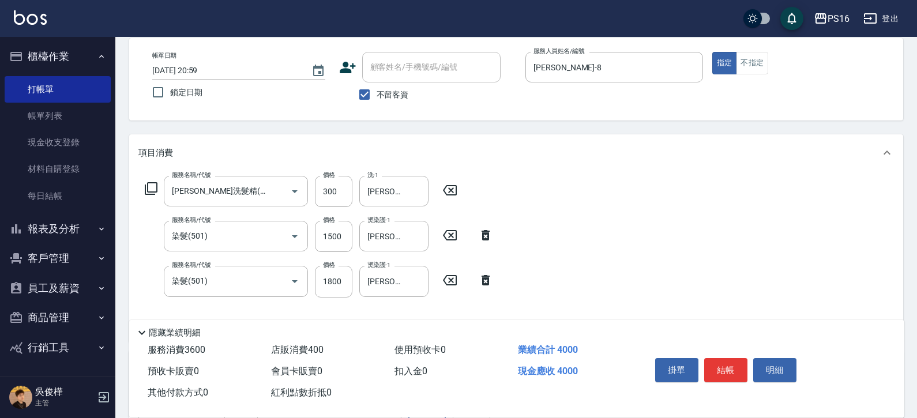
scroll to position [61, 0]
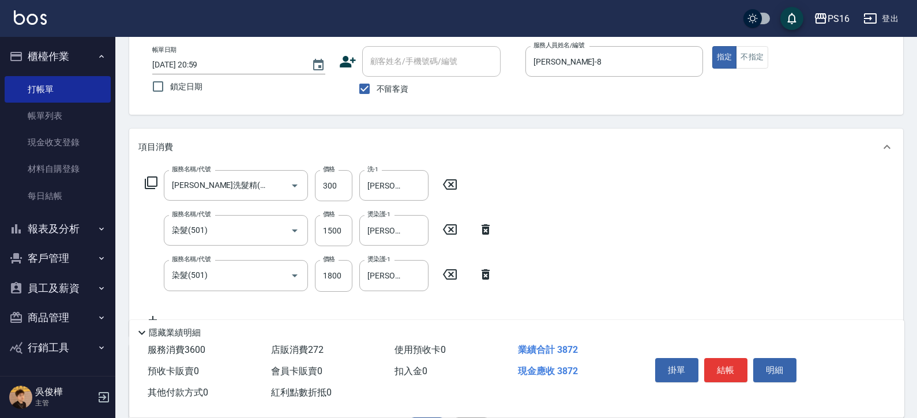
type input "272"
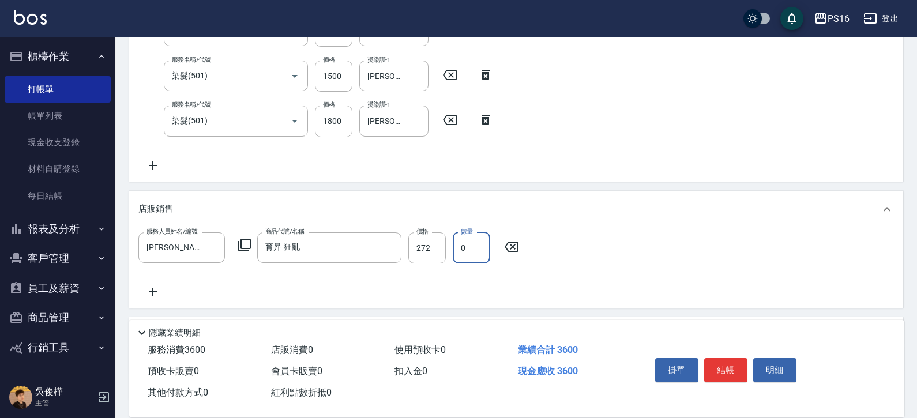
scroll to position [243, 0]
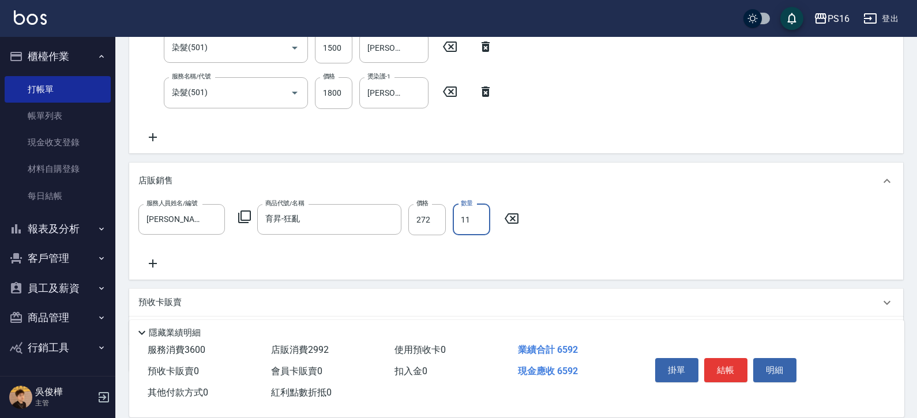
type input "1"
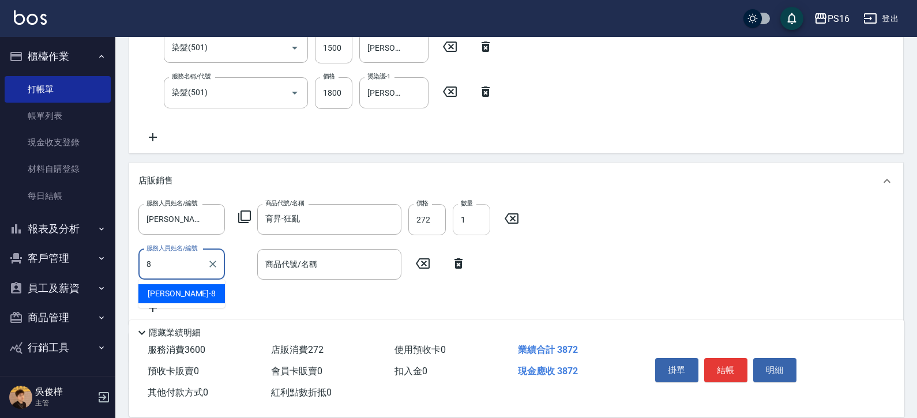
type input "簡君文-8"
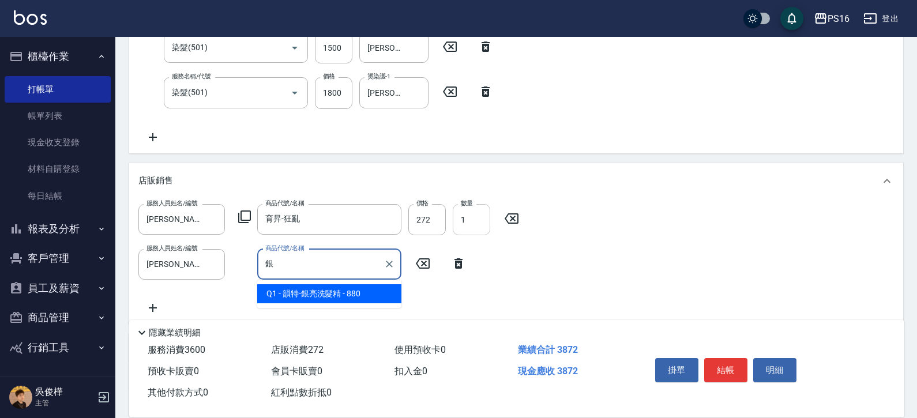
type input "韻特-銀亮洗髮精"
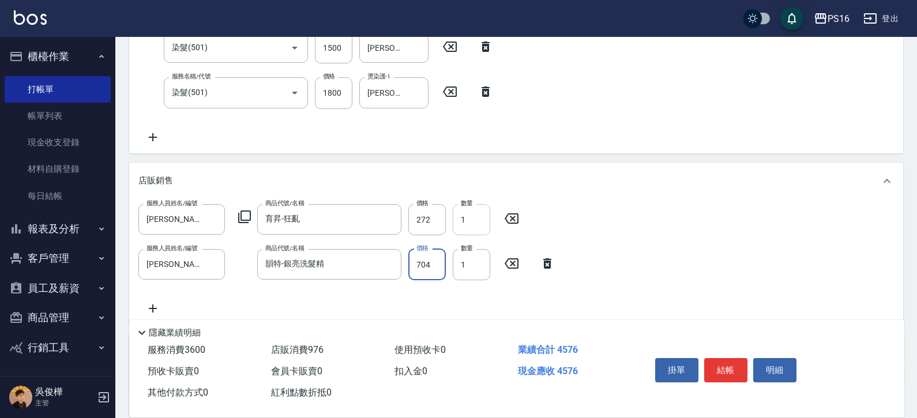
type input "704"
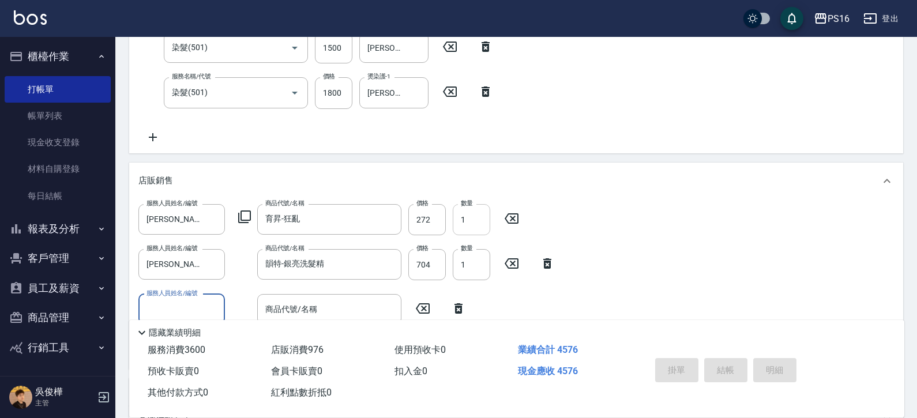
type input "2025/08/10 21:01"
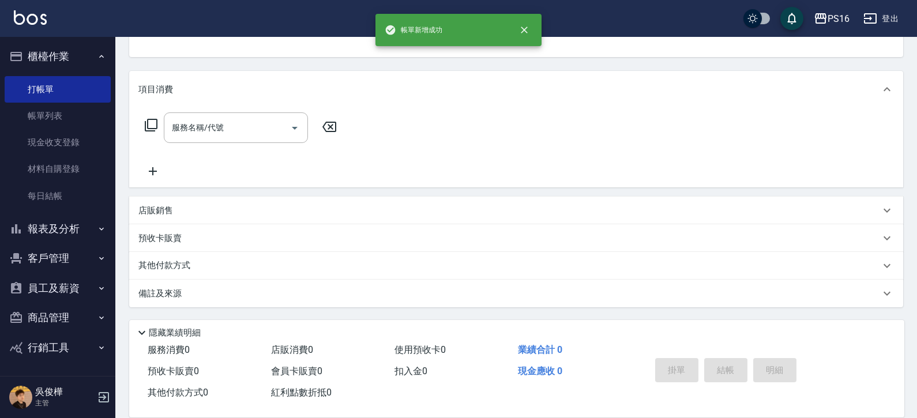
scroll to position [0, 0]
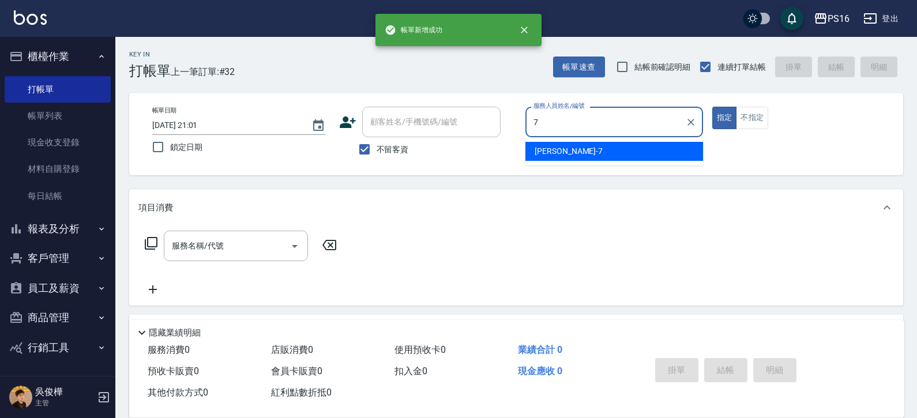
type input "張惠娟-7"
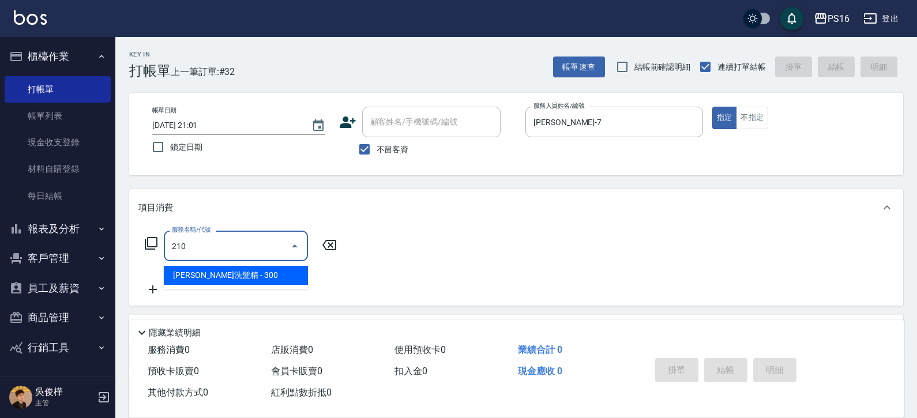
type input "歐娜洗髮精(210)"
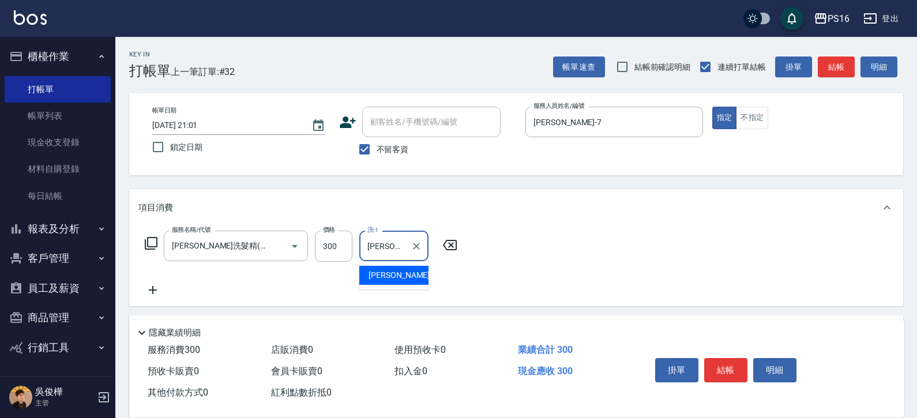
type input "程孜揚-24"
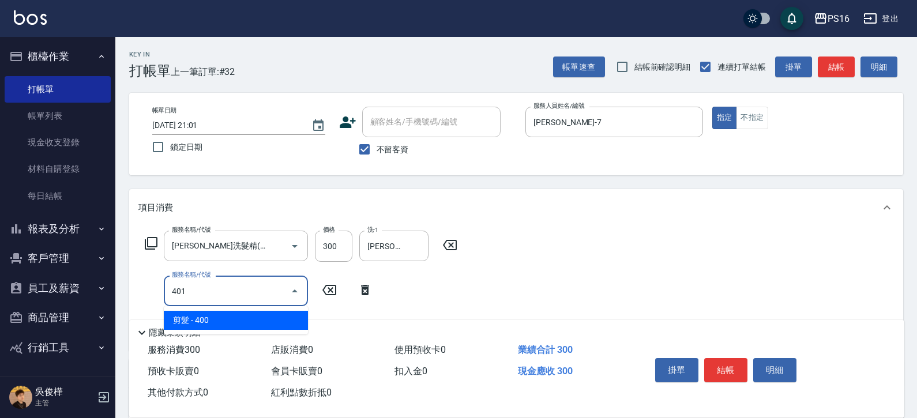
type input "剪髮(401)"
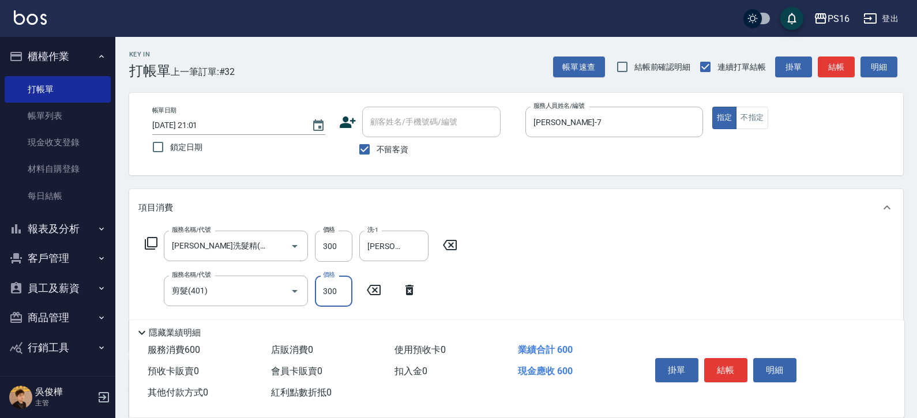
type input "300"
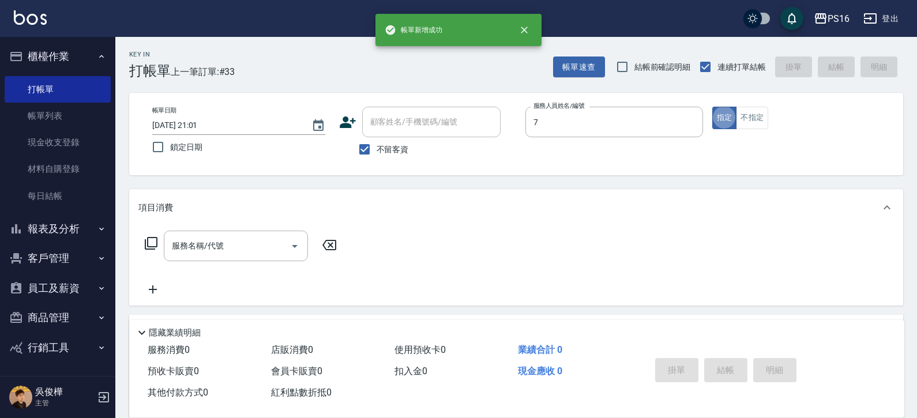
type input "張惠娟-7"
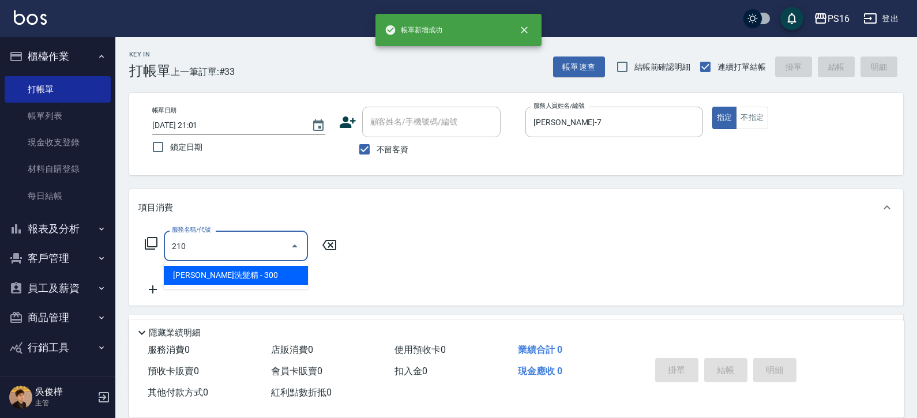
type input "歐娜洗髮精(210)"
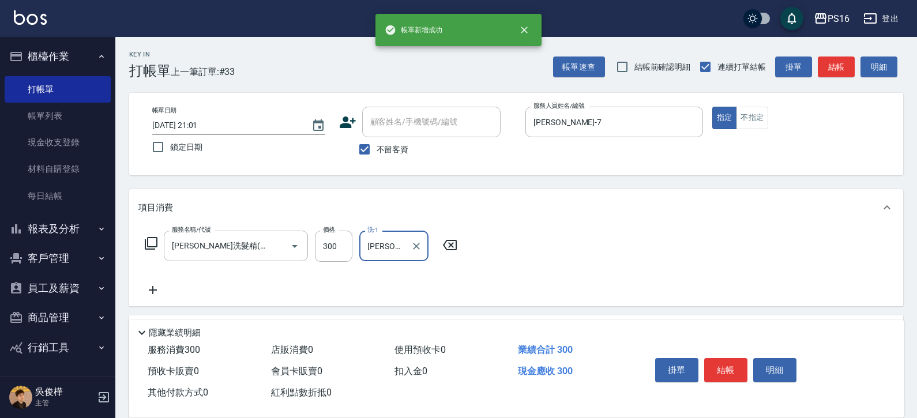
type input "簡伃伶-3"
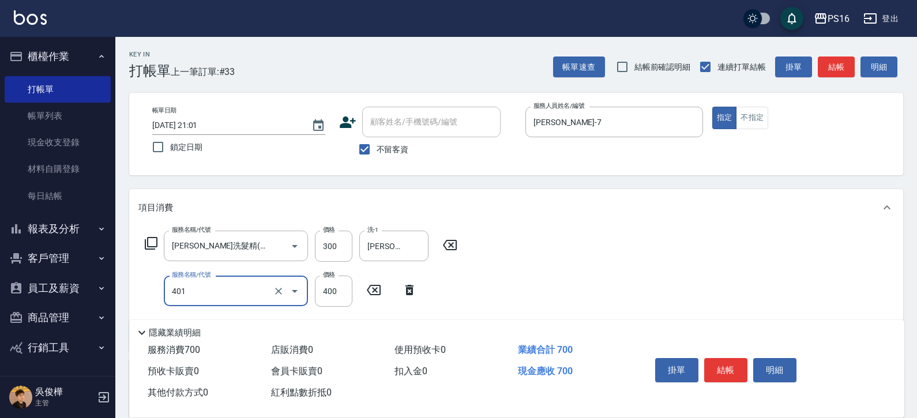
type input "剪髮(401)"
type input "50"
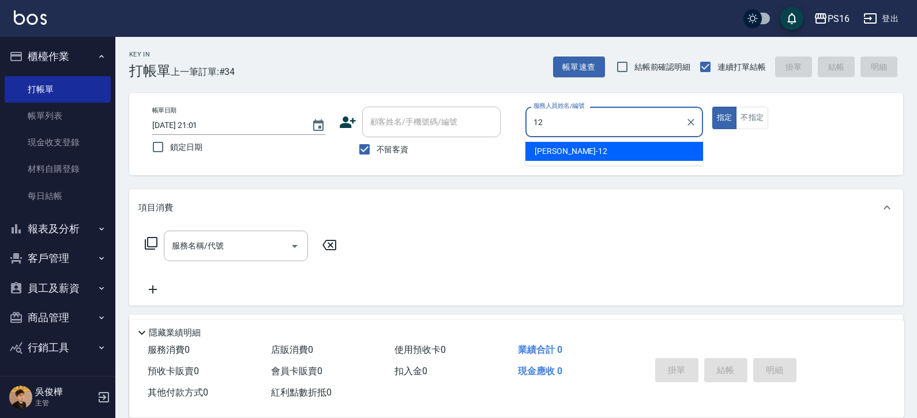
type input "林俞萱-12"
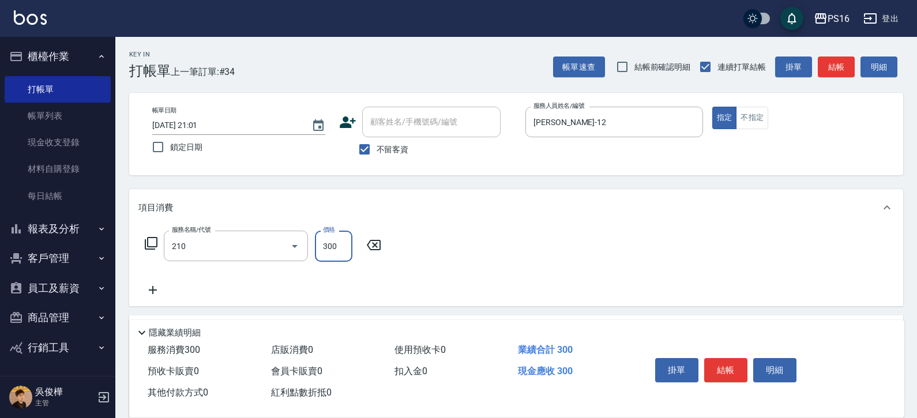
type input "歐娜洗髮精(210)"
type input "林裕芳-21"
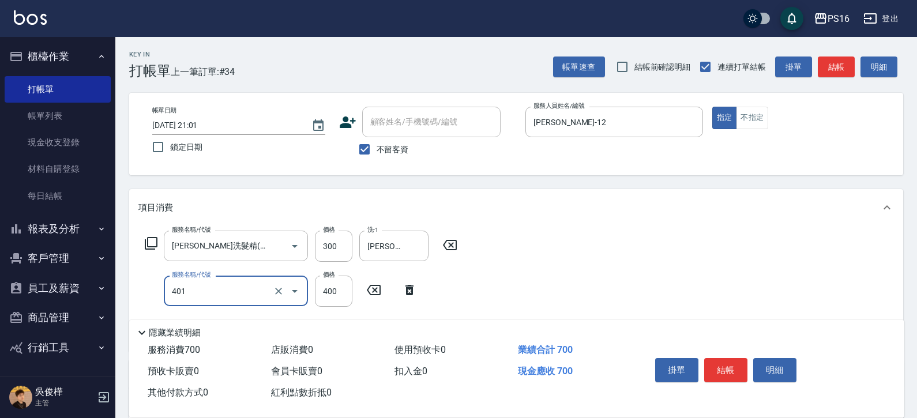
type input "剪髮(401)"
type input "300"
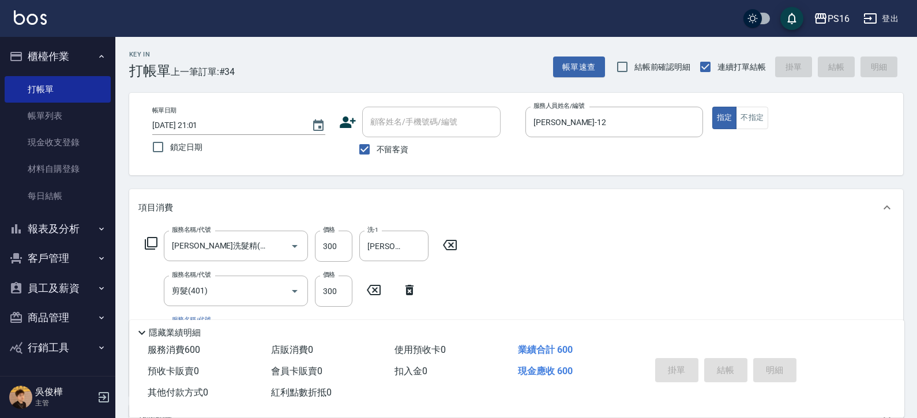
type input "2025/08/10 21:02"
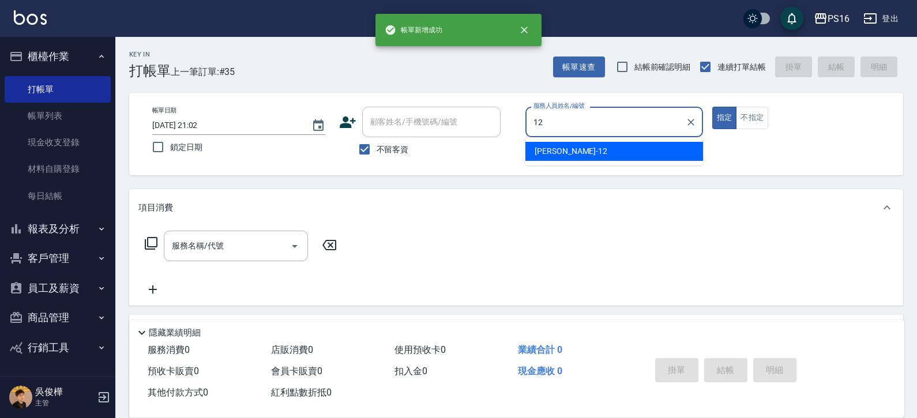
type input "林俞萱-12"
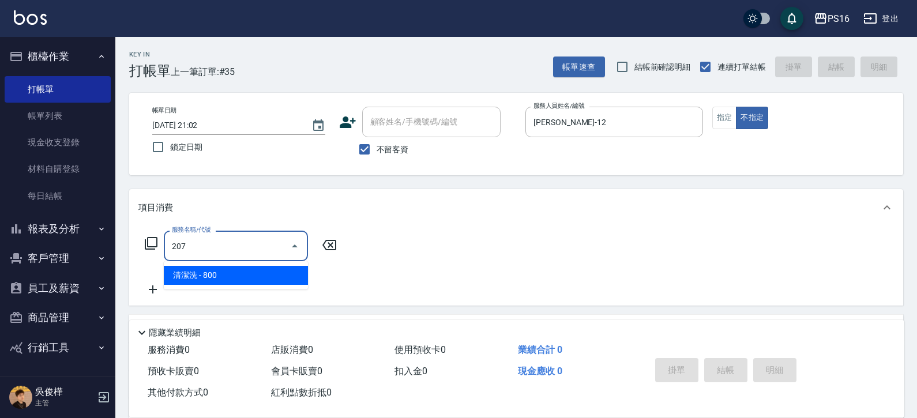
type input "清潔洗(207)"
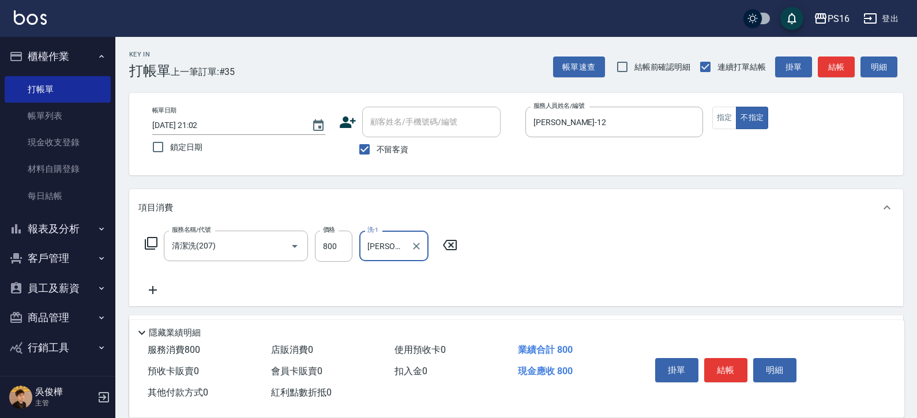
type input "林俞萱-12"
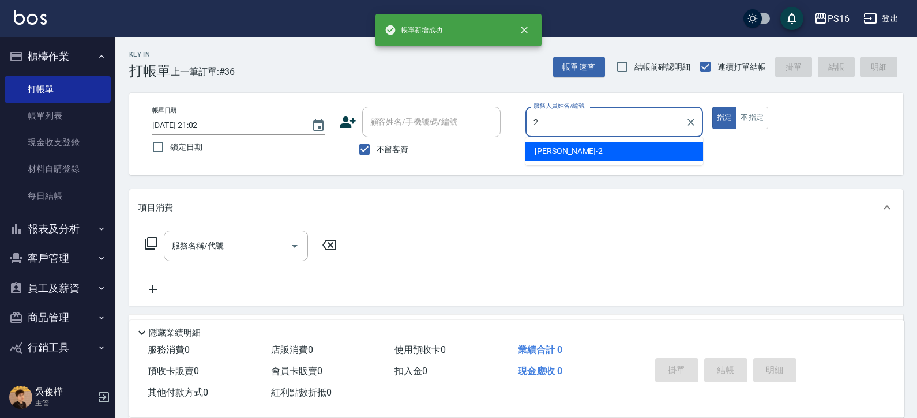
type input "張華涵-2"
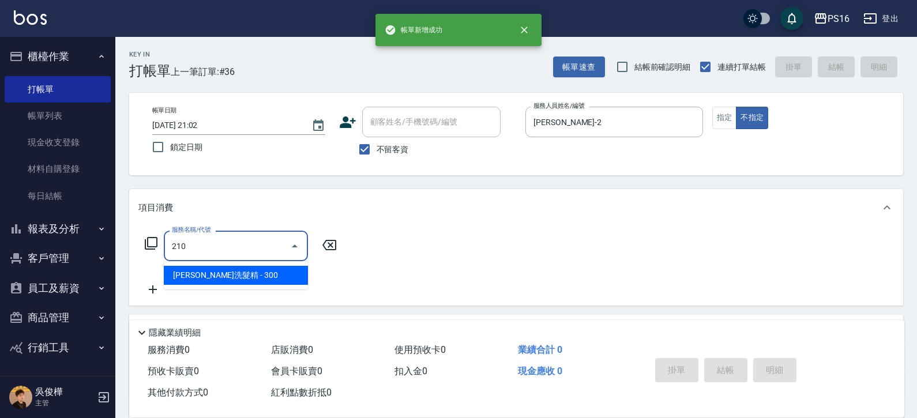
type input "歐娜洗髮精(210)"
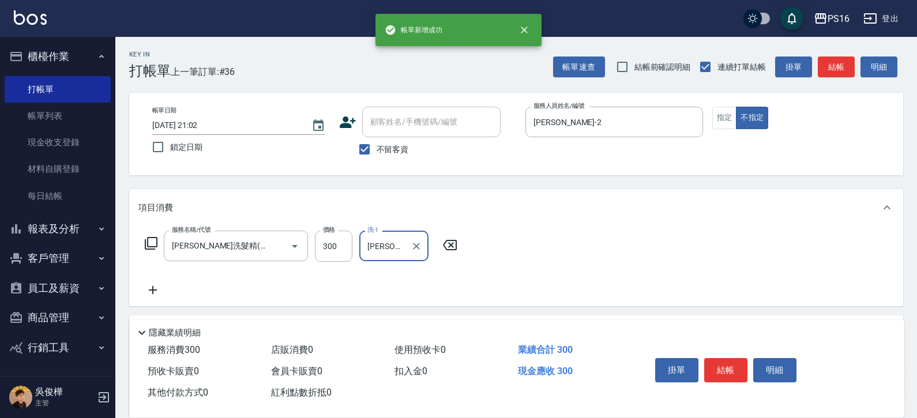
type input "張華涵-2"
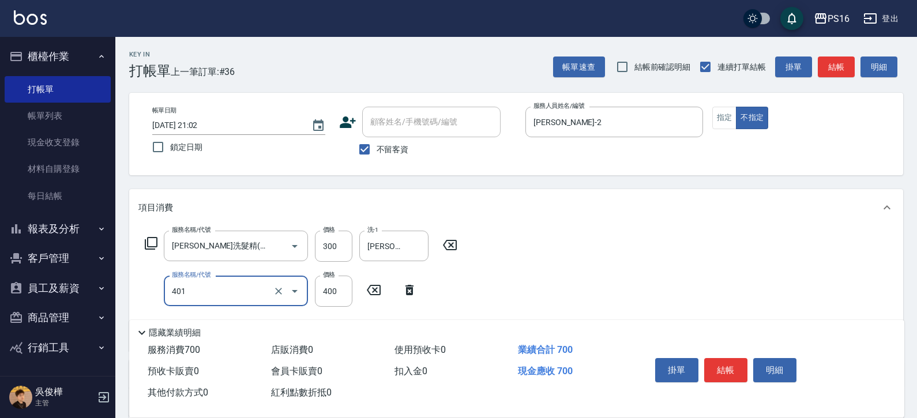
type input "剪髮(401)"
type input "150"
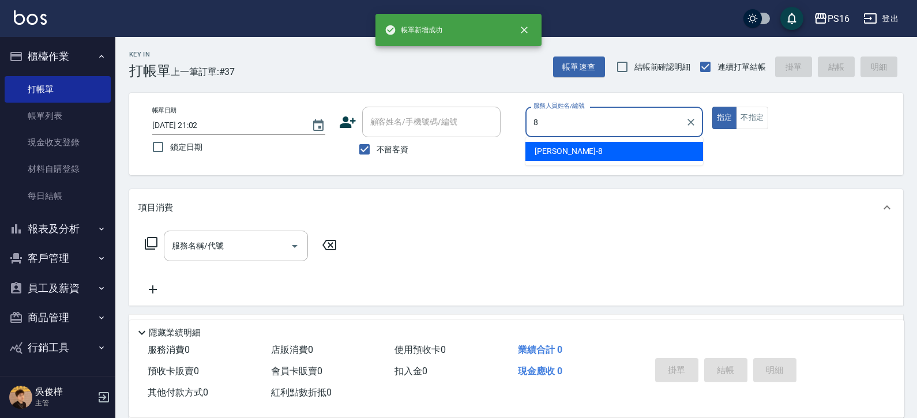
type input "簡君文-8"
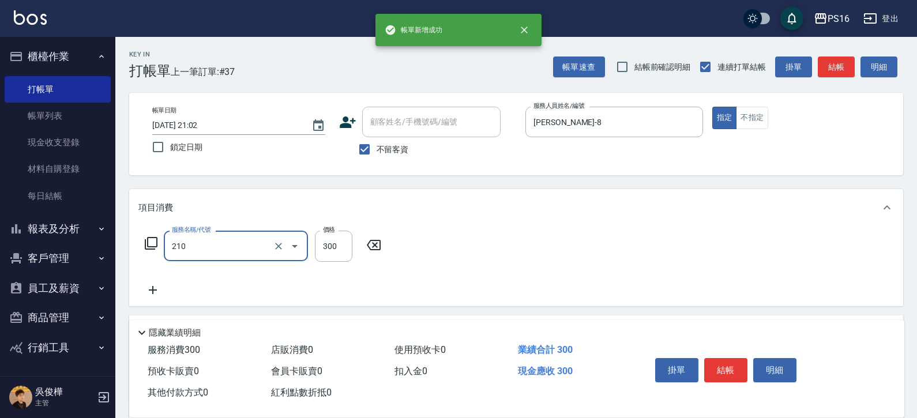
type input "歐娜洗髮精(210)"
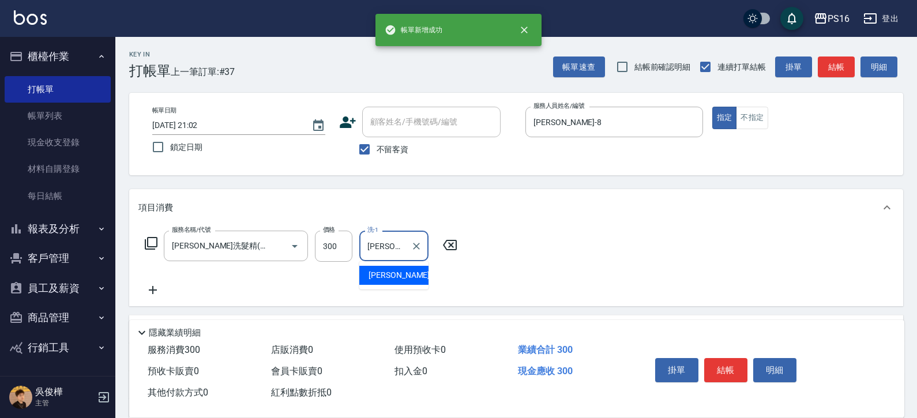
type input "林裕芳-21"
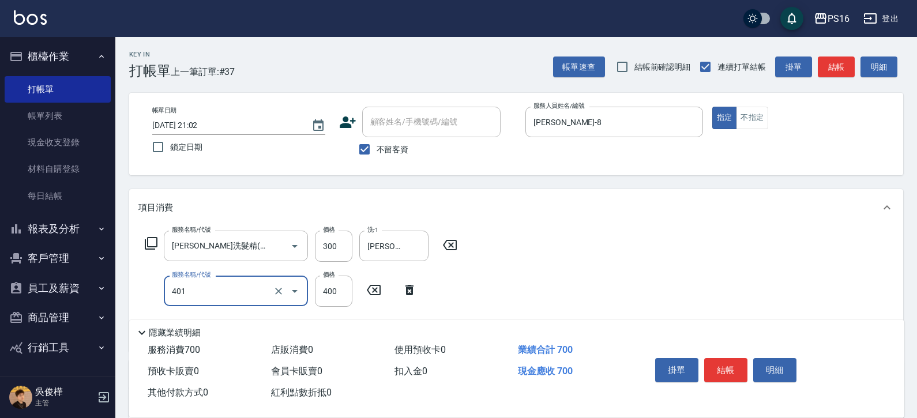
type input "剪髮(401)"
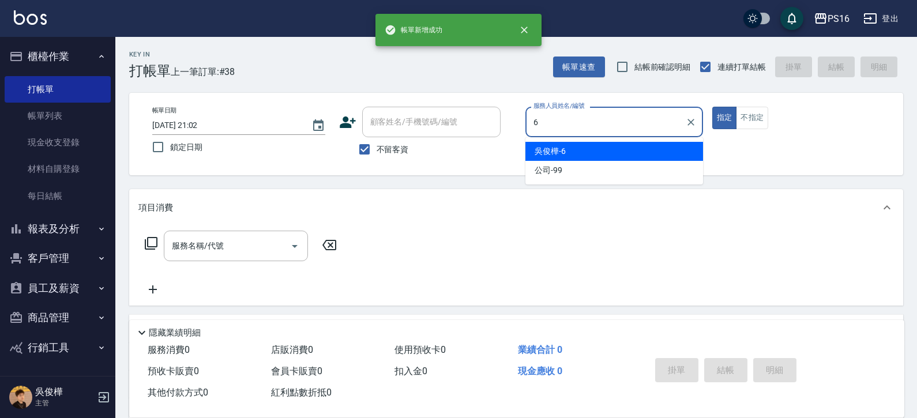
type input "吳俊樺-6"
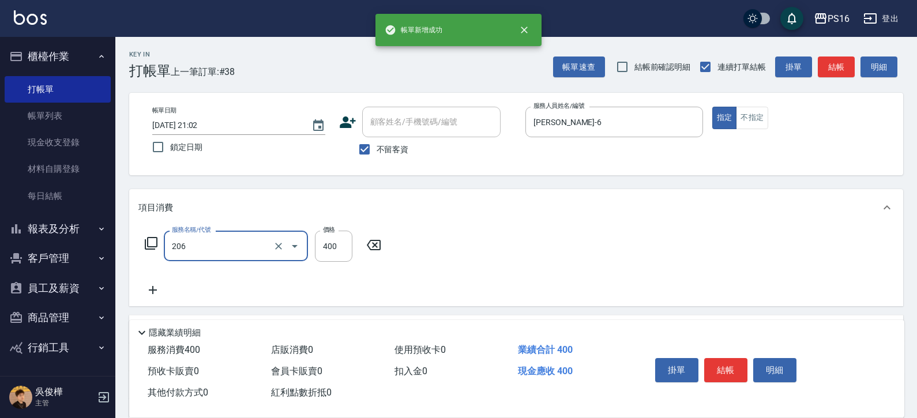
type input "健康洗(206)"
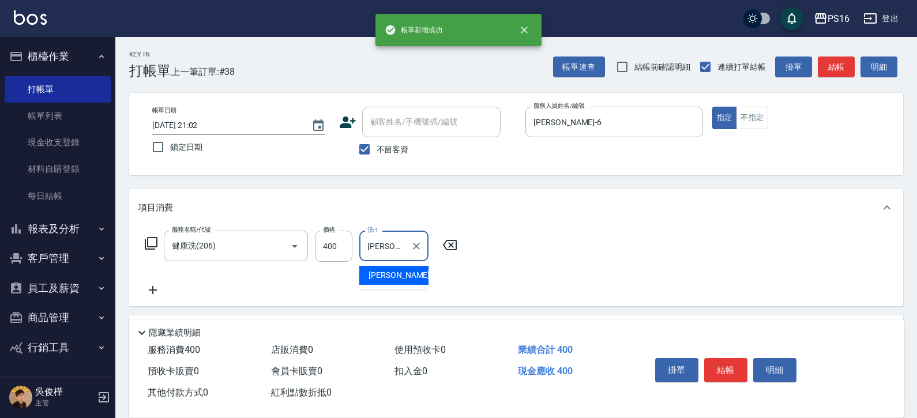
type input "林裕芳-21"
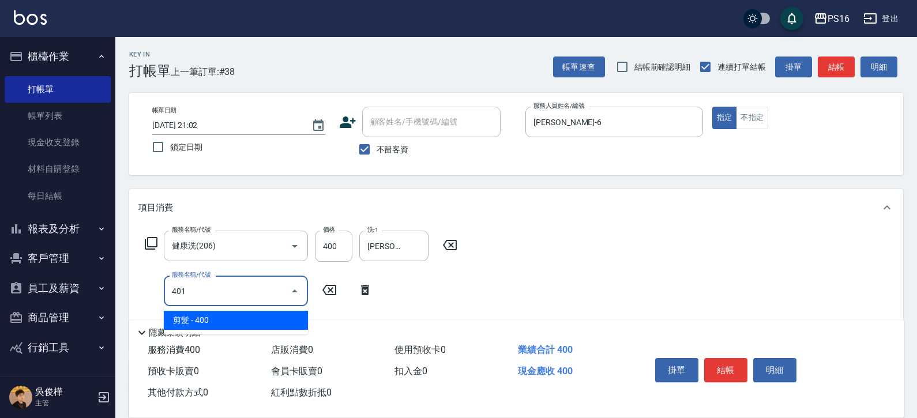
type input "剪髮(401)"
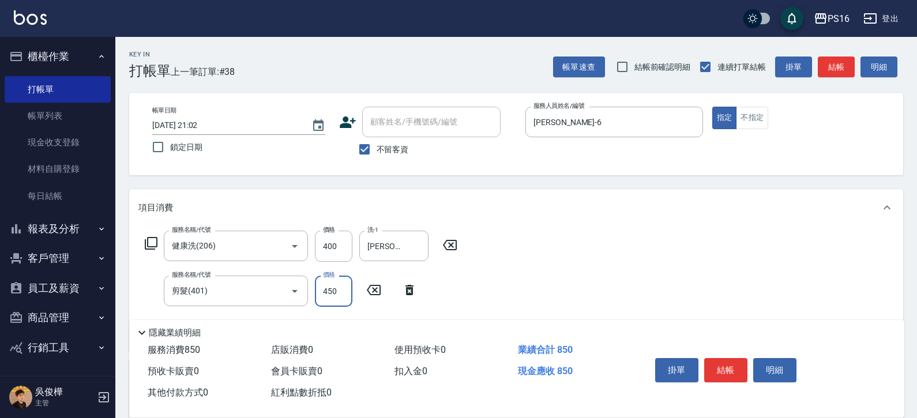
type input "450"
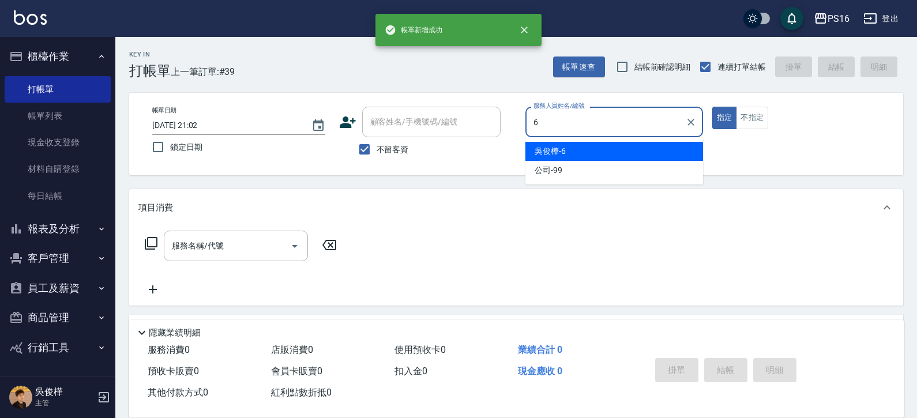
type input "吳俊樺-6"
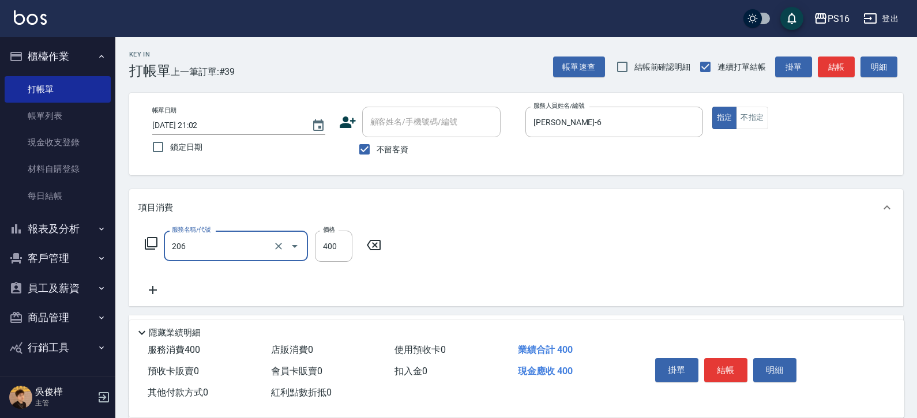
type input "健康洗(206)"
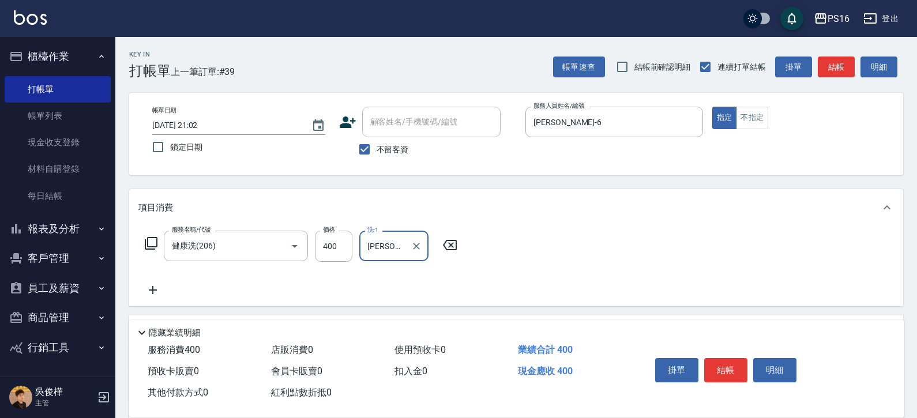
type input "程孜揚-24"
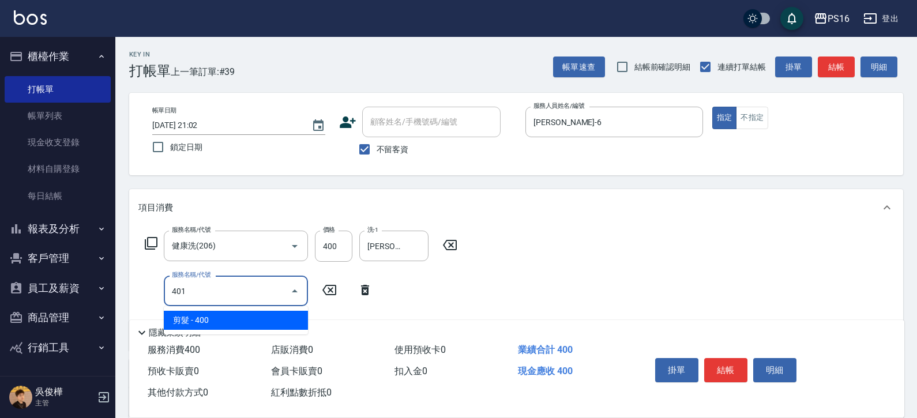
type input "剪髮(401)"
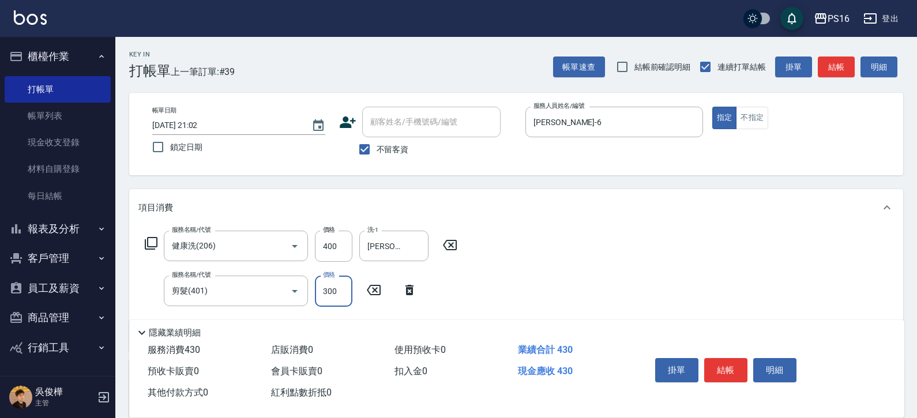
type input "300"
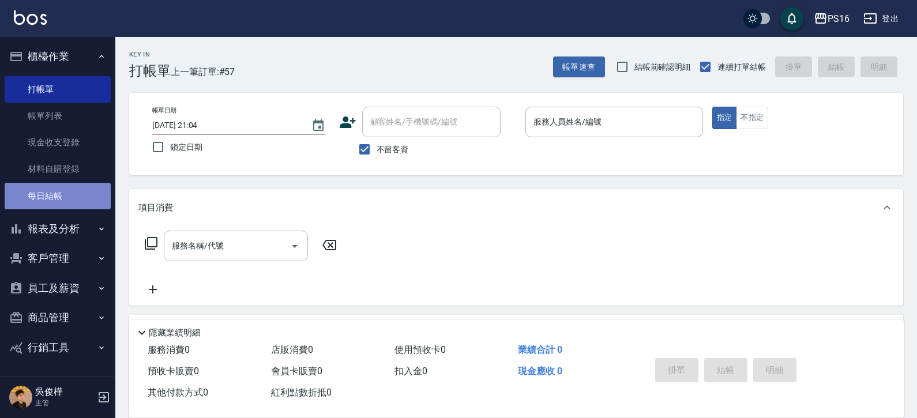
click at [61, 193] on link "每日結帳" at bounding box center [58, 196] width 106 height 27
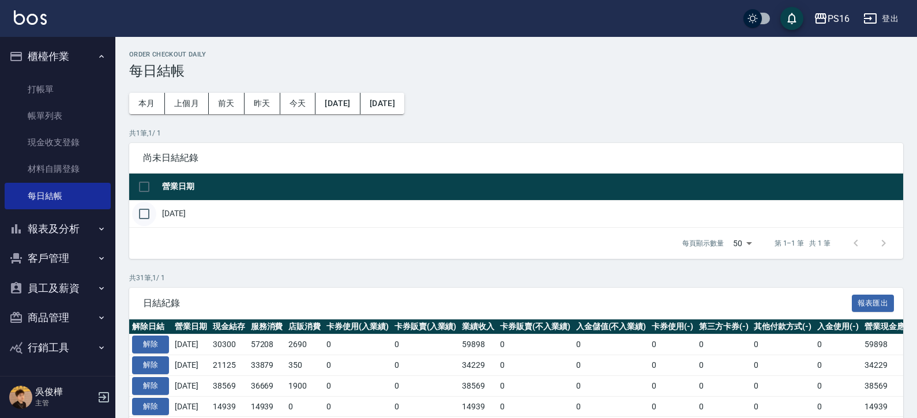
click at [145, 214] on input "checkbox" at bounding box center [144, 214] width 24 height 24
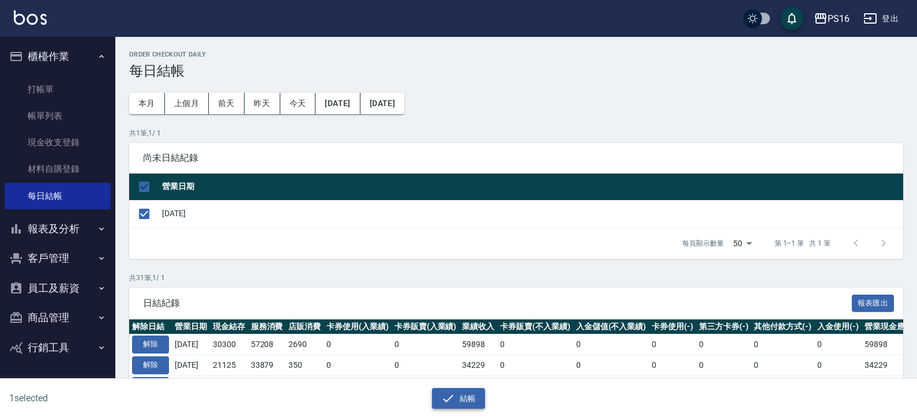
click at [465, 399] on button "結帳" at bounding box center [459, 398] width 54 height 21
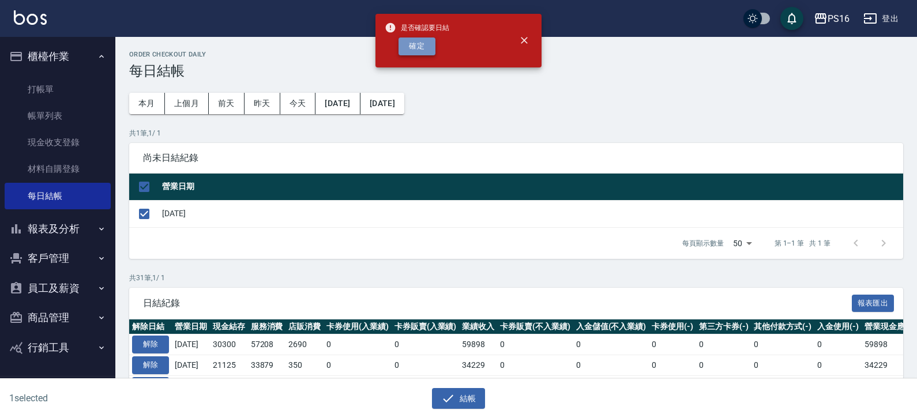
click at [419, 42] on button "確定" at bounding box center [417, 46] width 37 height 18
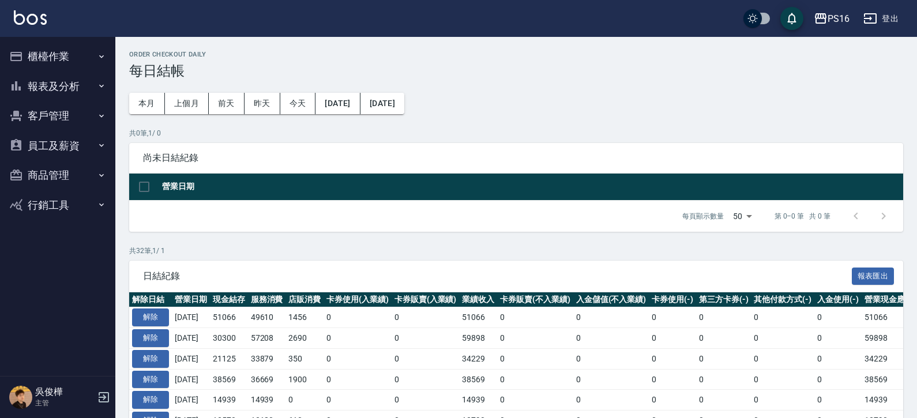
click at [74, 85] on button "報表及分析" at bounding box center [58, 87] width 106 height 30
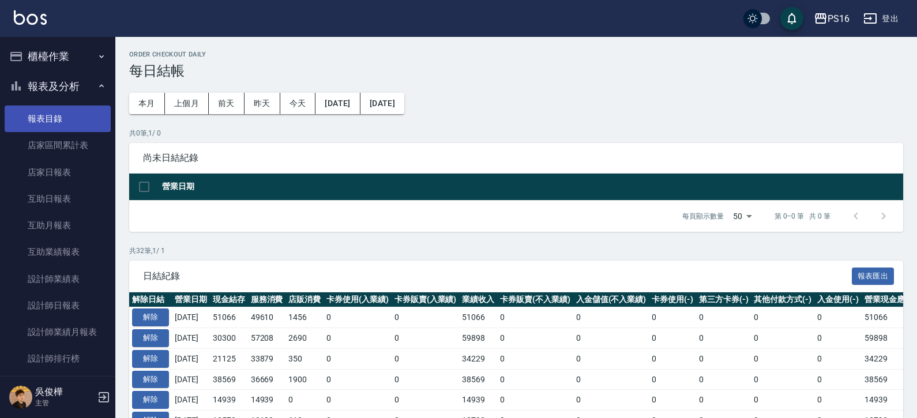
click at [74, 112] on link "報表目錄" at bounding box center [58, 119] width 106 height 27
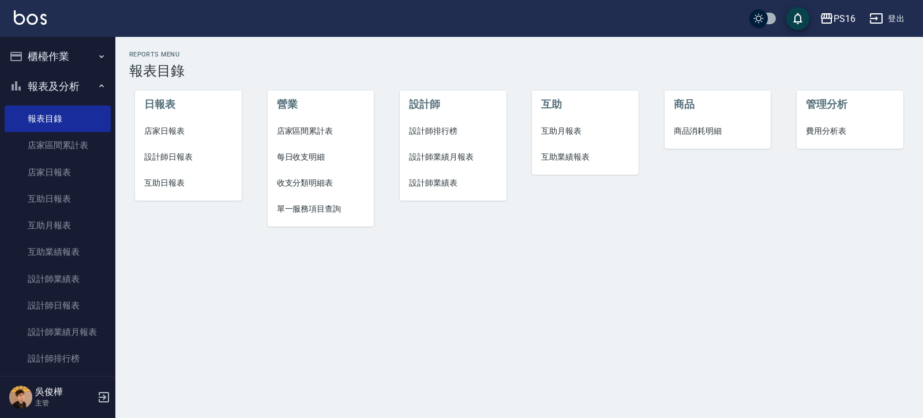
click at [178, 132] on span "店家日報表" at bounding box center [188, 131] width 88 height 12
click at [179, 157] on span "設計師日報表" at bounding box center [188, 157] width 88 height 12
click at [175, 179] on span "互助日報表" at bounding box center [188, 183] width 88 height 12
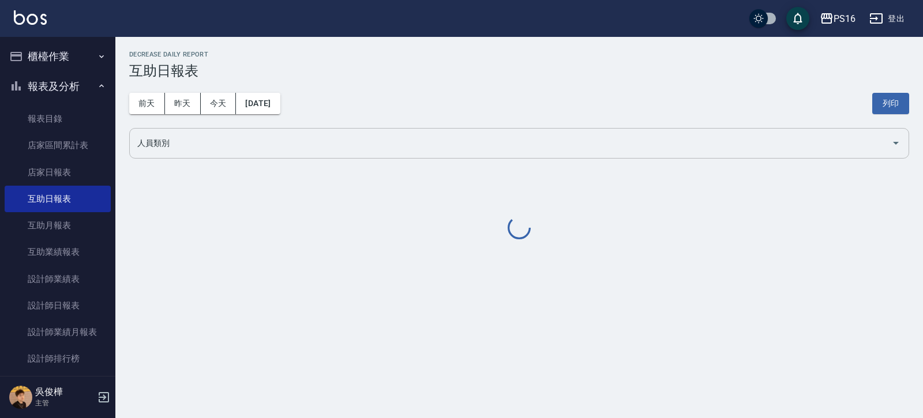
drag, startPoint x: 202, startPoint y: 127, endPoint x: 210, endPoint y: 145, distance: 19.9
click at [203, 127] on div "前天 昨天 今天 2025/08/10 列印" at bounding box center [519, 103] width 780 height 49
click at [210, 145] on input "人員類別" at bounding box center [510, 143] width 752 height 20
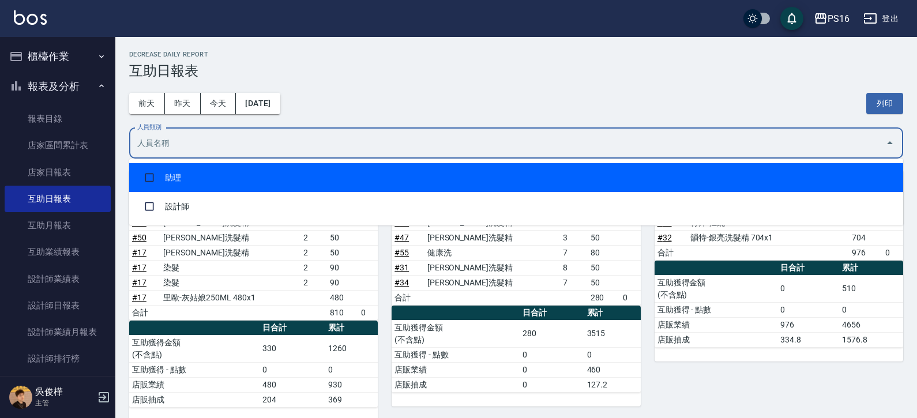
click at [212, 172] on li "助理" at bounding box center [516, 177] width 774 height 29
checkbox input "true"
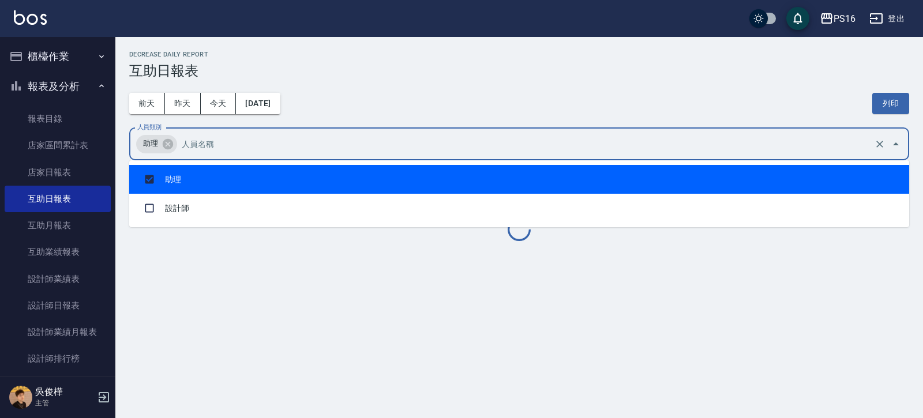
click at [414, 89] on div "前天 昨天 今天 2025/08/10 列印" at bounding box center [519, 103] width 780 height 49
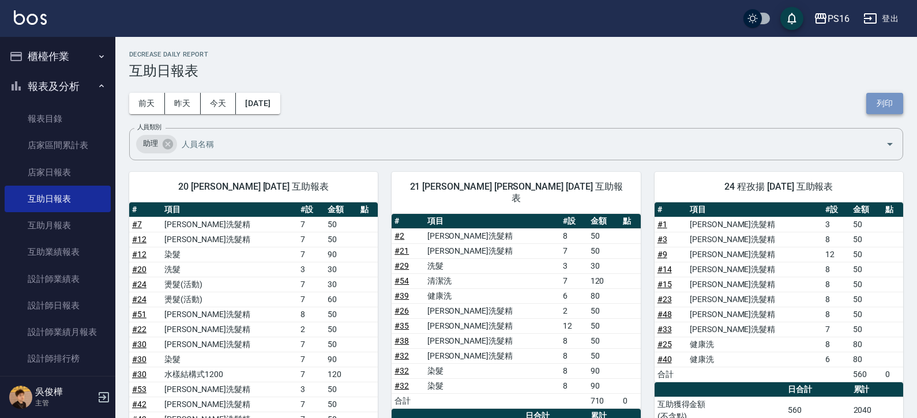
click at [882, 103] on button "列印" at bounding box center [884, 103] width 37 height 21
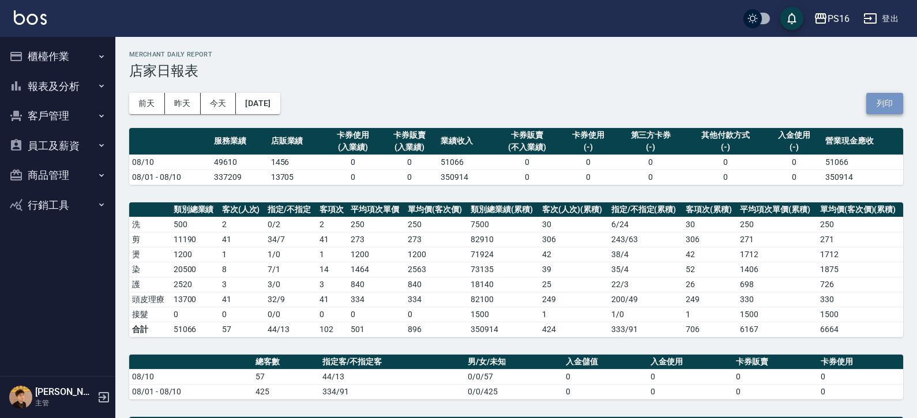
click at [903, 99] on button "列印" at bounding box center [884, 103] width 37 height 21
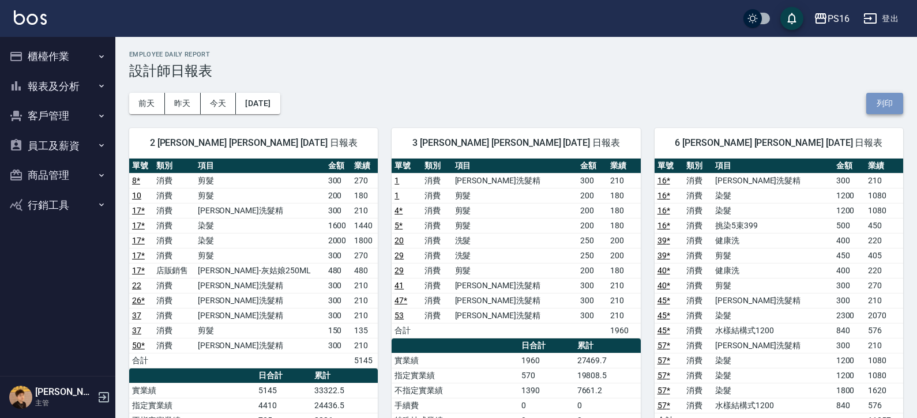
click at [890, 106] on button "列印" at bounding box center [884, 103] width 37 height 21
